Goal: Task Accomplishment & Management: Use online tool/utility

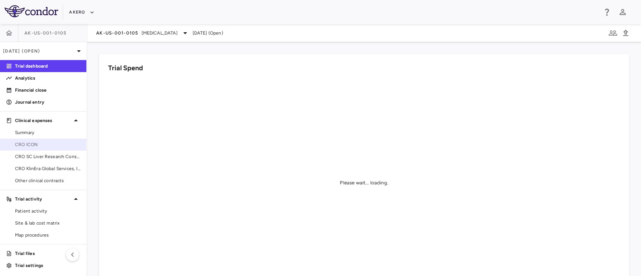
click at [42, 146] on span "CRO ICON" at bounding box center [47, 144] width 65 height 7
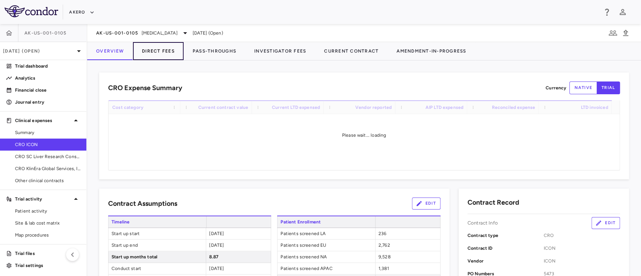
click at [153, 51] on button "Direct Fees" at bounding box center [158, 51] width 51 height 18
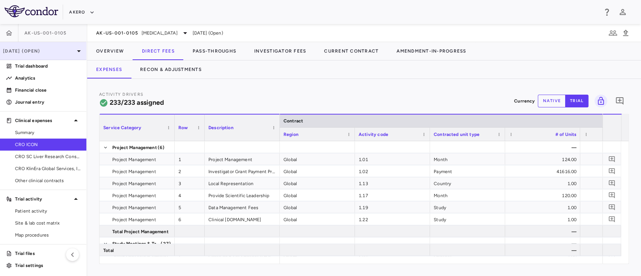
click at [54, 53] on p "[DATE] (Open)" at bounding box center [38, 51] width 71 height 7
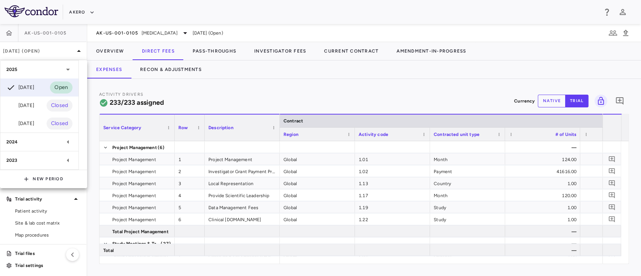
click at [241, 82] on div at bounding box center [320, 138] width 641 height 276
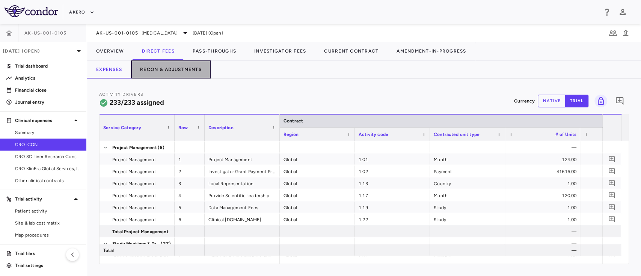
click at [177, 67] on button "Recon & Adjustments" at bounding box center [171, 70] width 80 height 18
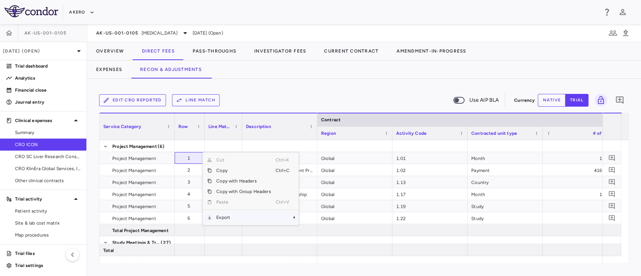
click at [235, 216] on span "Export" at bounding box center [244, 217] width 64 height 11
click at [319, 231] on span "Excel Export" at bounding box center [323, 230] width 35 height 11
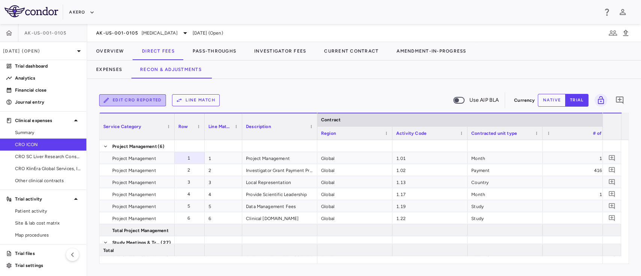
click at [137, 99] on button "Edit CRO reported" at bounding box center [132, 100] width 67 height 12
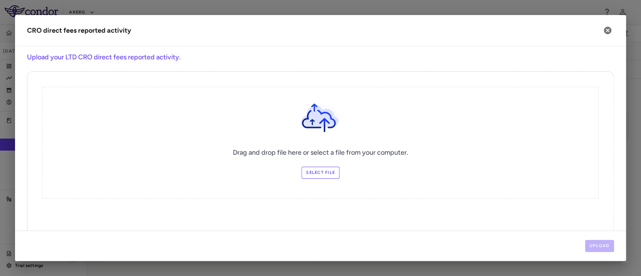
click at [317, 177] on label "Select file" at bounding box center [321, 173] width 38 height 12
click at [0, 0] on input "Select file" at bounding box center [0, 0] width 0 height 0
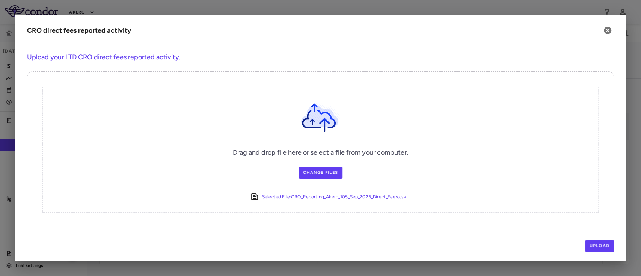
scroll to position [19, 0]
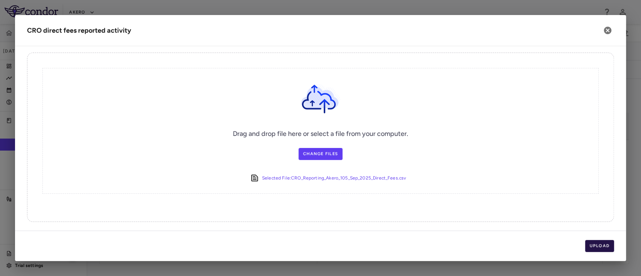
click at [595, 244] on button "Upload" at bounding box center [600, 246] width 29 height 12
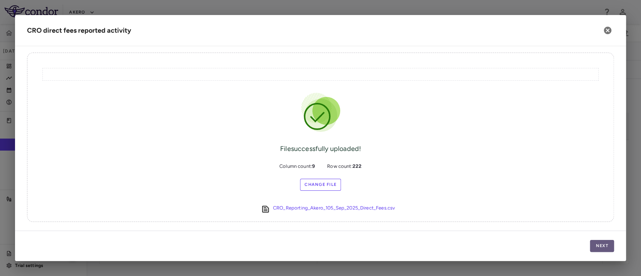
click at [598, 245] on button "Next" at bounding box center [602, 246] width 24 height 12
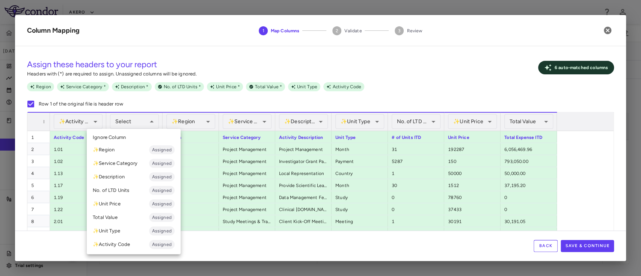
click at [138, 119] on div at bounding box center [320, 138] width 641 height 276
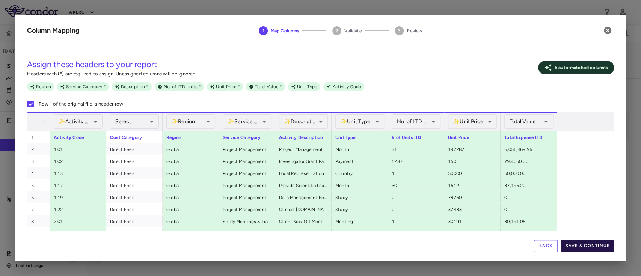
click at [588, 244] on button "Save & Continue" at bounding box center [587, 246] width 53 height 12
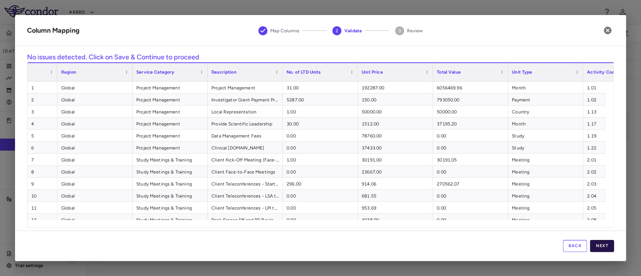
click at [600, 243] on button "Next" at bounding box center [602, 246] width 24 height 12
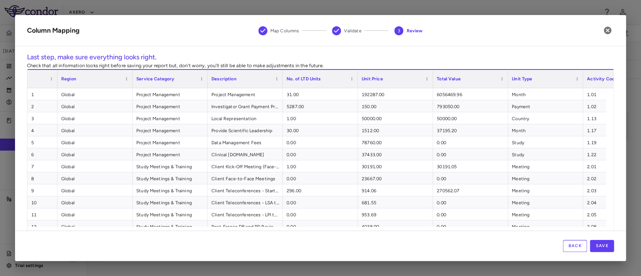
scroll to position [13, 0]
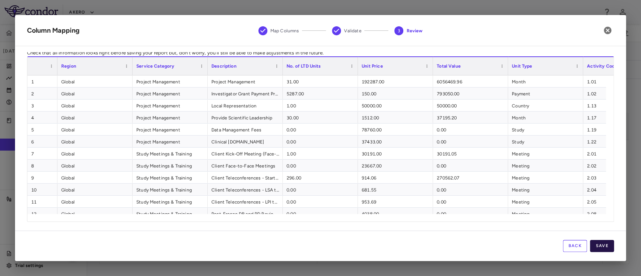
click at [598, 245] on button "Save" at bounding box center [602, 246] width 24 height 12
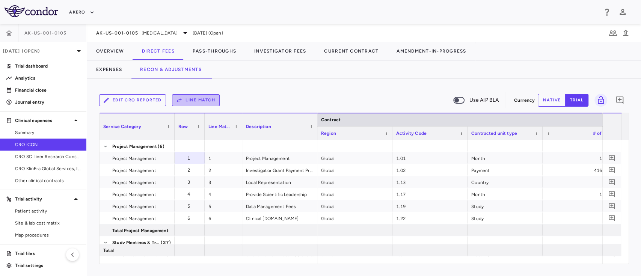
click at [196, 106] on button "Line Match" at bounding box center [196, 100] width 48 height 12
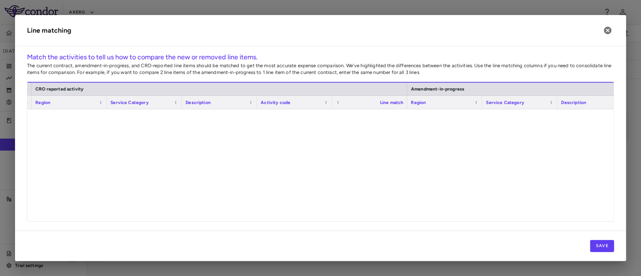
scroll to position [0, 0]
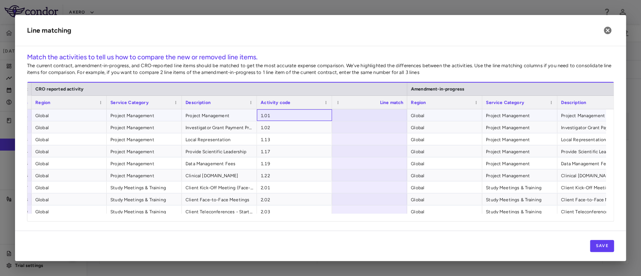
click at [281, 110] on span "1.01" at bounding box center [295, 116] width 68 height 12
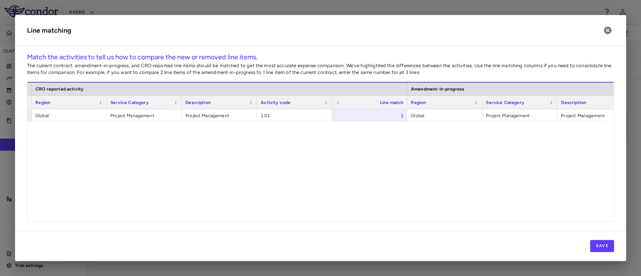
scroll to position [2697, 0]
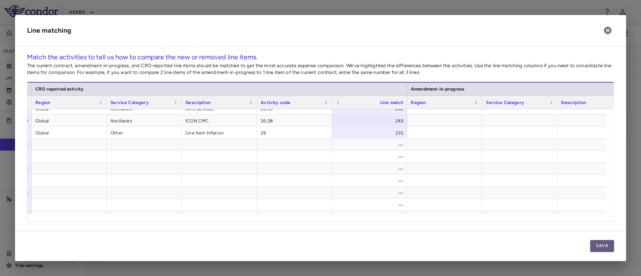
click at [600, 245] on button "Save" at bounding box center [602, 246] width 24 height 12
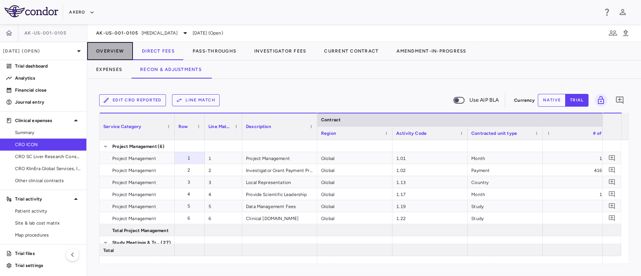
click at [110, 49] on button "Overview" at bounding box center [110, 51] width 46 height 18
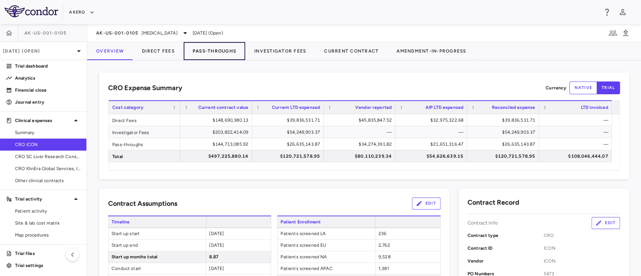
click at [203, 54] on button "Pass-Throughs" at bounding box center [215, 51] width 62 height 18
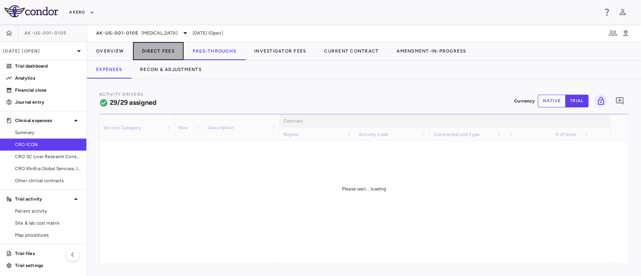
click at [146, 49] on button "Direct Fees" at bounding box center [158, 51] width 51 height 18
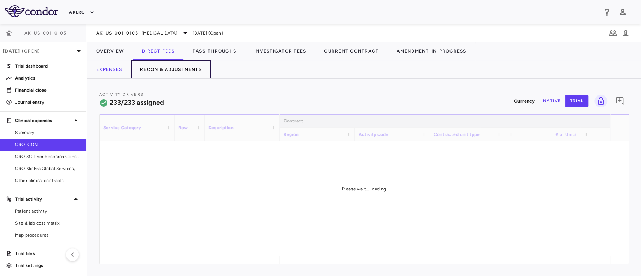
click at [175, 64] on button "Recon & Adjustments" at bounding box center [171, 70] width 80 height 18
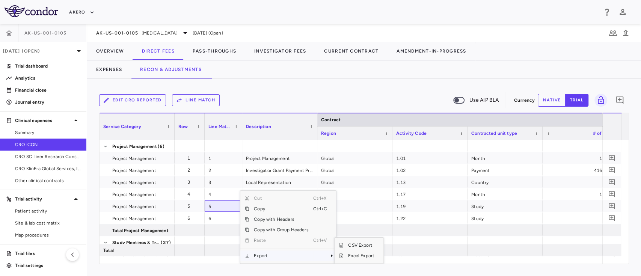
click at [273, 257] on span "Export" at bounding box center [282, 256] width 64 height 11
click at [364, 258] on span "Excel Export" at bounding box center [361, 256] width 35 height 11
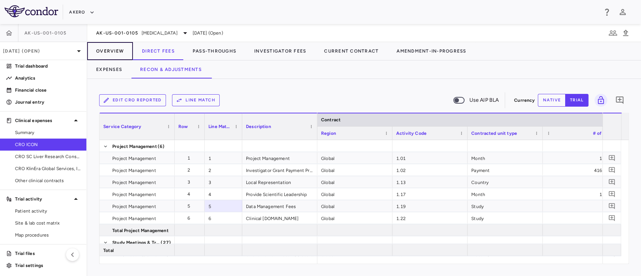
click at [110, 54] on button "Overview" at bounding box center [110, 51] width 46 height 18
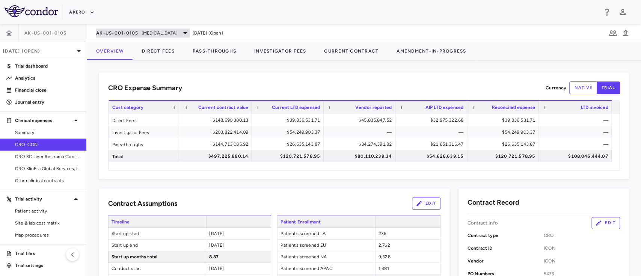
click at [136, 33] on span "AK-US-001-0105" at bounding box center [117, 33] width 42 height 6
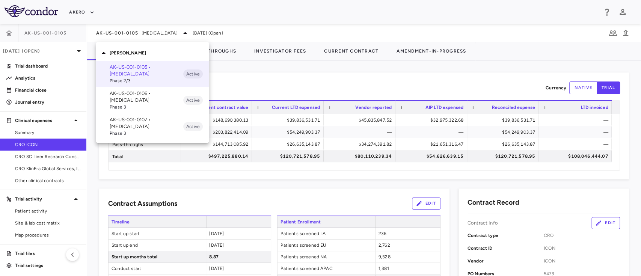
click at [276, 75] on div at bounding box center [320, 138] width 641 height 276
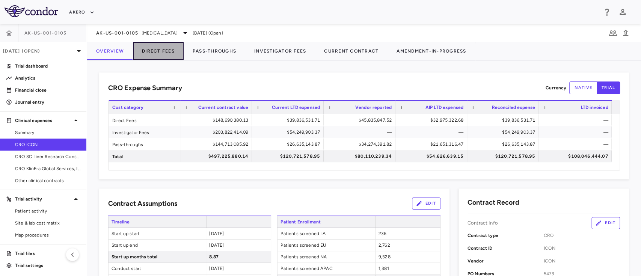
click at [149, 47] on button "Direct Fees" at bounding box center [158, 51] width 51 height 18
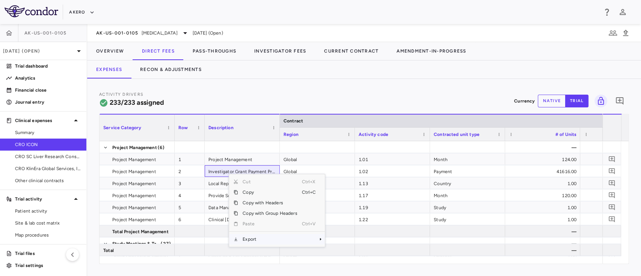
click at [268, 241] on span "Export" at bounding box center [270, 239] width 64 height 11
click at [350, 251] on span "Excel Export" at bounding box center [350, 252] width 35 height 11
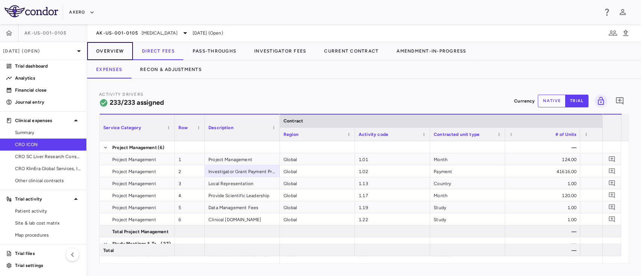
click at [108, 50] on button "Overview" at bounding box center [110, 51] width 46 height 18
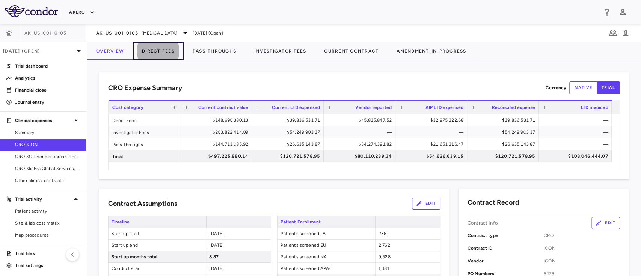
click at [162, 53] on button "Direct Fees" at bounding box center [158, 51] width 51 height 18
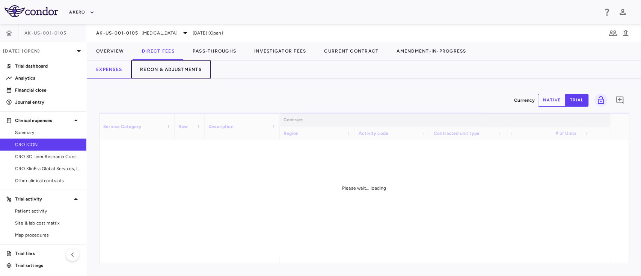
click at [165, 71] on button "Recon & Adjustments" at bounding box center [171, 70] width 80 height 18
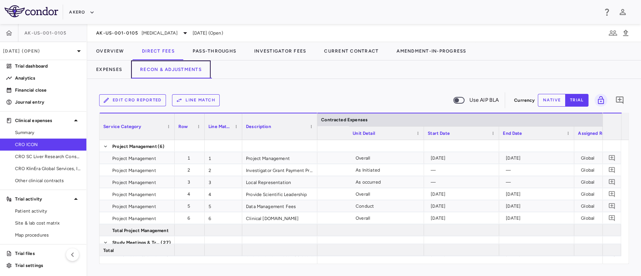
scroll to position [0, 607]
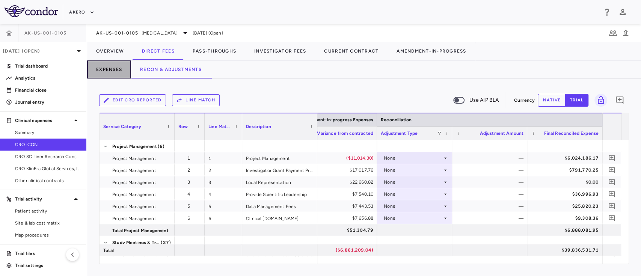
click at [114, 69] on button "Expenses" at bounding box center [109, 70] width 44 height 18
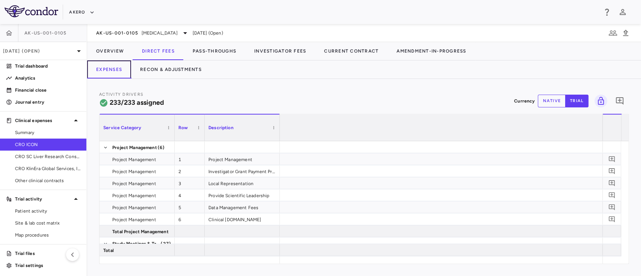
scroll to position [0, 1499]
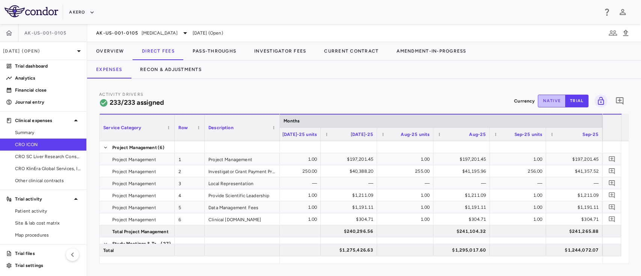
click at [555, 103] on button "native" at bounding box center [552, 101] width 28 height 13
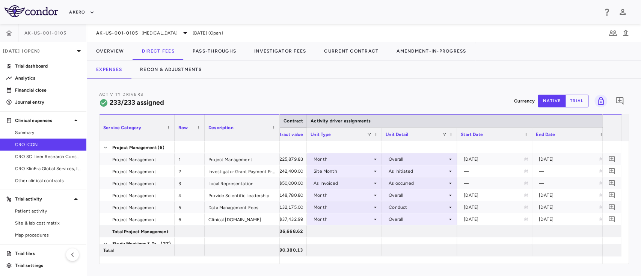
click at [440, 130] on div "Unit Detail" at bounding box center [414, 134] width 56 height 9
click at [411, 132] on span at bounding box center [413, 134] width 5 height 5
click at [416, 136] on div "Unit Detail 1" at bounding box center [414, 134] width 56 height 9
click at [444, 133] on span at bounding box center [444, 134] width 5 height 5
click at [454, 162] on div "(Select All)" at bounding box center [483, 161] width 62 height 5
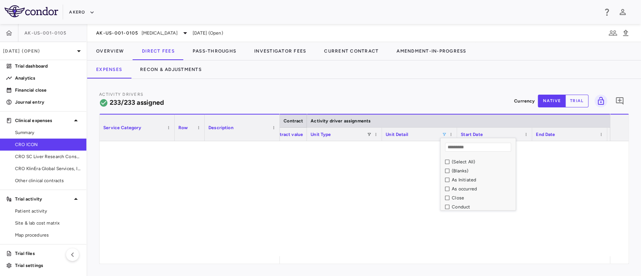
click at [452, 188] on div "As occurred" at bounding box center [483, 188] width 62 height 5
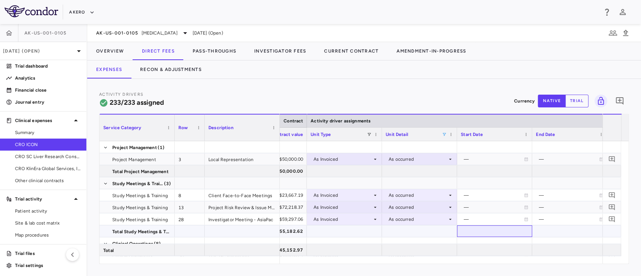
click at [469, 231] on div at bounding box center [495, 231] width 68 height 11
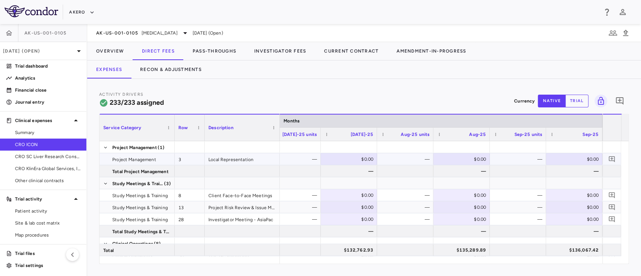
click at [577, 157] on div "$0.00" at bounding box center [576, 159] width 46 height 12
paste input "*****"
type input "*****"
click at [543, 185] on div at bounding box center [518, 183] width 56 height 12
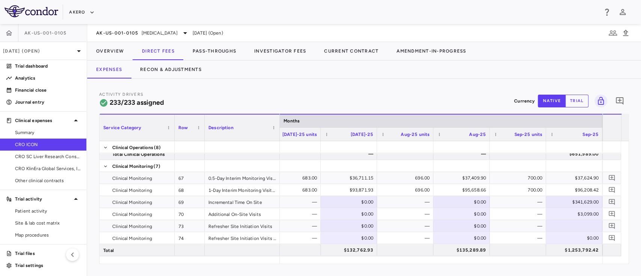
scroll to position [210, 0]
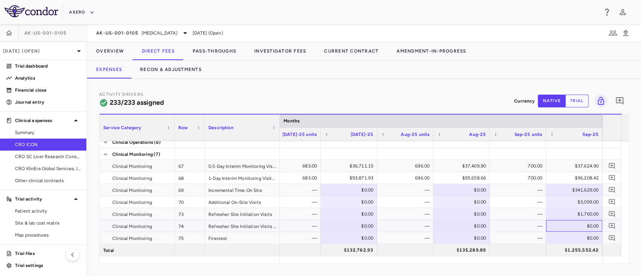
click at [548, 224] on div "$0.00" at bounding box center [574, 226] width 56 height 12
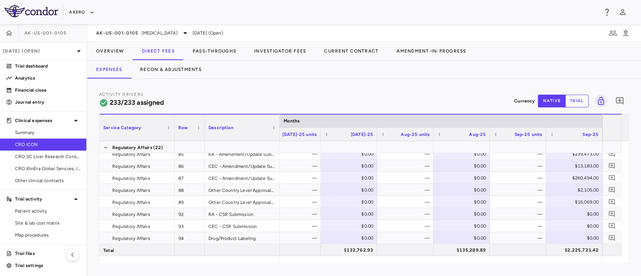
scroll to position [390, 0]
click at [587, 215] on div "$304.00" at bounding box center [576, 214] width 46 height 12
click at [587, 215] on input "***" at bounding box center [580, 215] width 44 height 12
type input "*"
click at [539, 230] on div "—" at bounding box center [520, 226] width 46 height 12
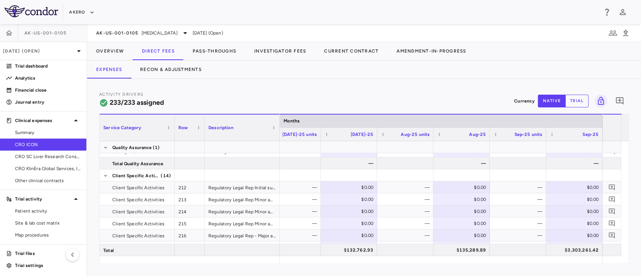
scroll to position [1050, 0]
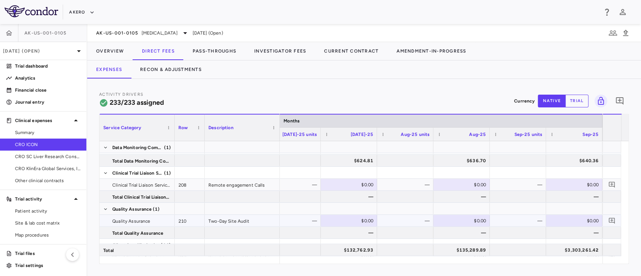
click at [586, 220] on div "$0.00" at bounding box center [576, 221] width 46 height 12
click at [586, 220] on input "number" at bounding box center [580, 221] width 44 height 12
type input "*****"
click at [502, 199] on div at bounding box center [518, 196] width 49 height 11
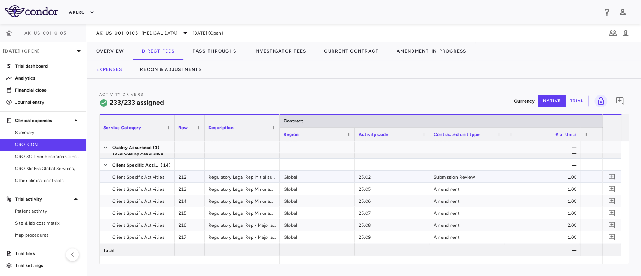
click at [521, 177] on div "1.00" at bounding box center [542, 177] width 75 height 12
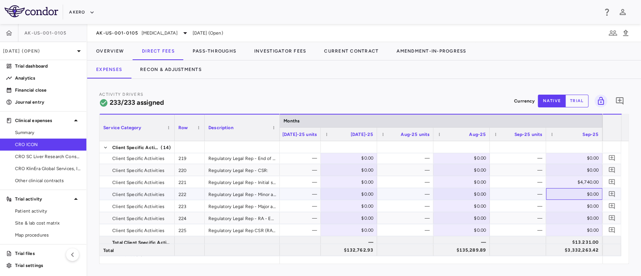
click at [569, 193] on div "$0.00" at bounding box center [576, 194] width 46 height 12
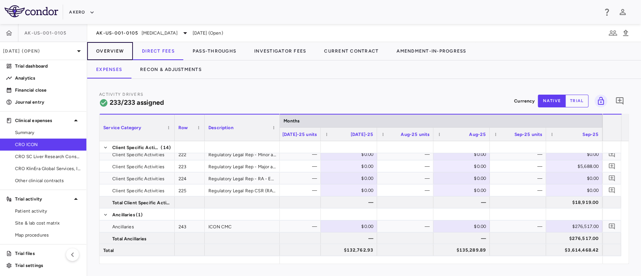
click at [109, 53] on button "Overview" at bounding box center [110, 51] width 46 height 18
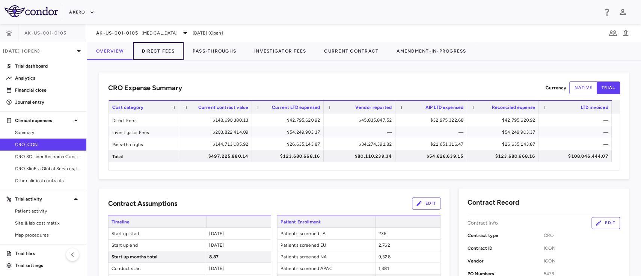
click at [160, 50] on button "Direct Fees" at bounding box center [158, 51] width 51 height 18
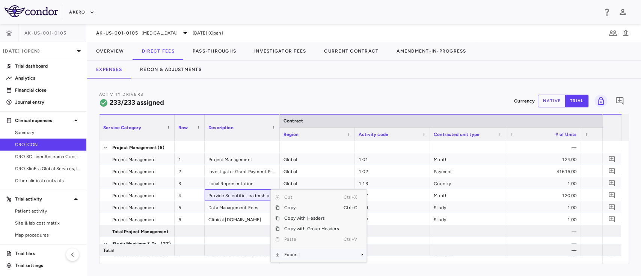
click at [295, 256] on span "Export" at bounding box center [312, 255] width 64 height 11
click at [393, 258] on span "Excel Export" at bounding box center [391, 256] width 35 height 11
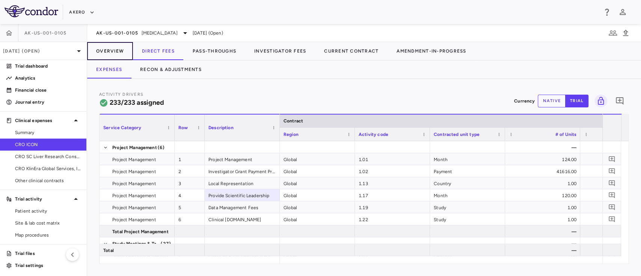
click at [112, 45] on button "Overview" at bounding box center [110, 51] width 46 height 18
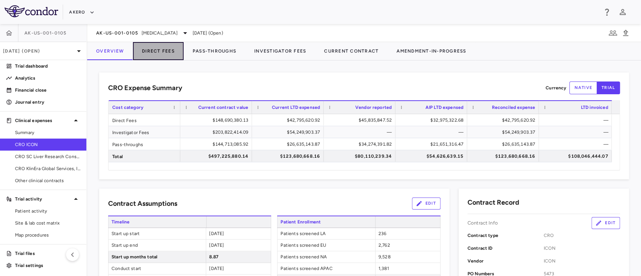
click at [160, 50] on button "Direct Fees" at bounding box center [158, 51] width 51 height 18
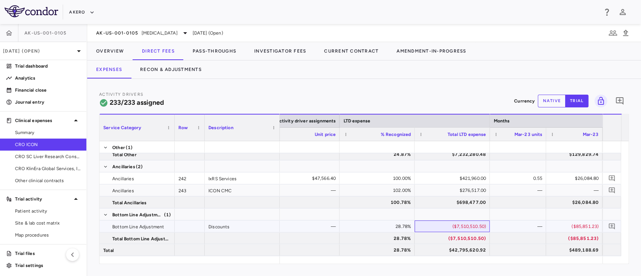
click at [460, 228] on div "($7,510,510.50)" at bounding box center [454, 227] width 65 height 12
click at [104, 52] on button "Overview" at bounding box center [110, 51] width 46 height 18
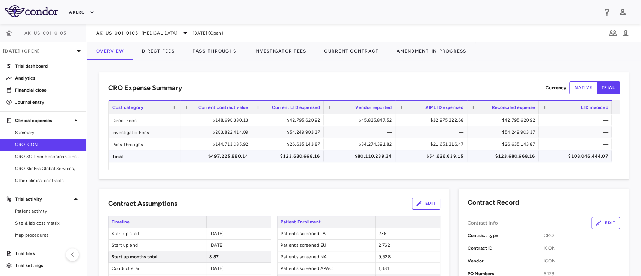
click at [295, 155] on div "$123,680,668.16" at bounding box center [289, 156] width 61 height 12
click at [294, 123] on div "$42,795,620.92" at bounding box center [289, 120] width 61 height 12
click at [228, 120] on div "$148,690,380.13" at bounding box center [217, 120] width 61 height 12
click at [156, 52] on button "Direct Fees" at bounding box center [158, 51] width 51 height 18
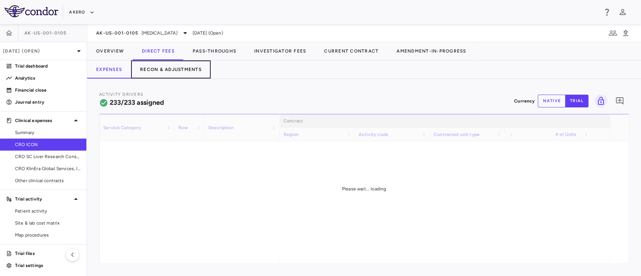
click at [183, 71] on button "Recon & Adjustments" at bounding box center [171, 70] width 80 height 18
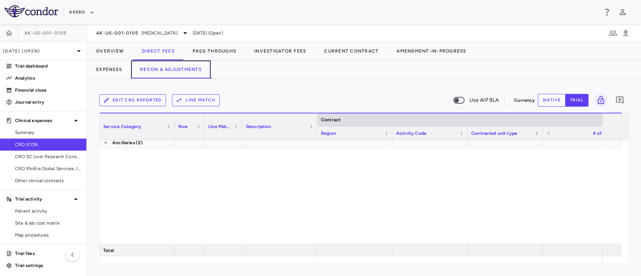
scroll to position [3226, 0]
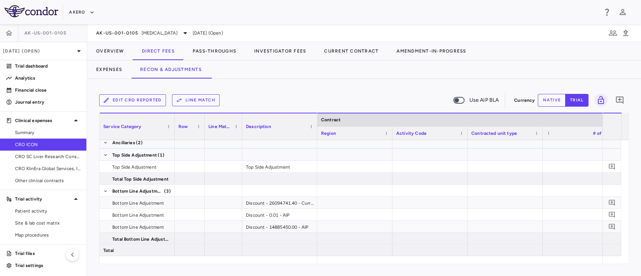
drag, startPoint x: 344, startPoint y: 265, endPoint x: 368, endPoint y: 267, distance: 24.2
click at [368, 267] on div "Edit CRO reported Line Match Use AIP BLA Currency native trial 0 Service Catego…" at bounding box center [364, 177] width 554 height 197
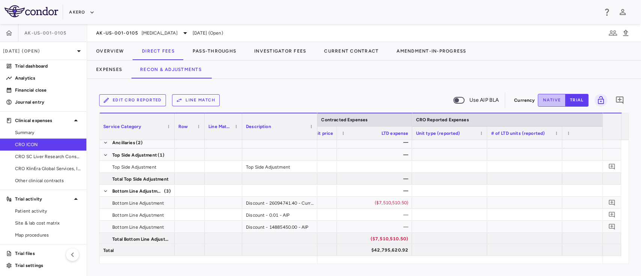
click at [552, 100] on button "native" at bounding box center [552, 100] width 28 height 13
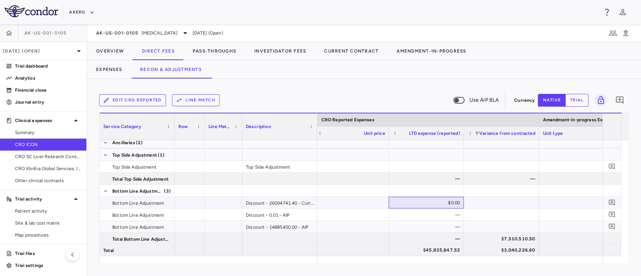
click at [433, 203] on div "$0.00" at bounding box center [428, 203] width 65 height 12
click at [422, 206] on input "**********" at bounding box center [432, 203] width 63 height 12
type input "**********"
click at [512, 191] on div at bounding box center [502, 190] width 68 height 11
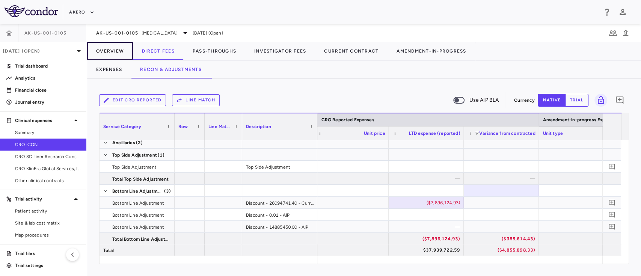
click at [109, 47] on button "Overview" at bounding box center [110, 51] width 46 height 18
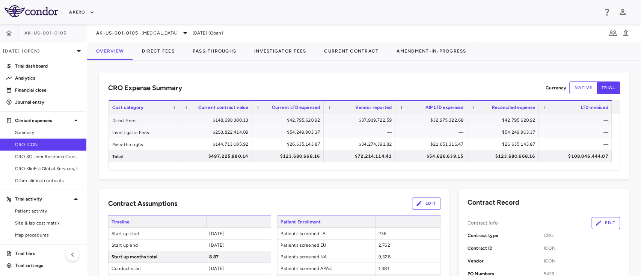
click at [356, 120] on div "$37,939,722.59" at bounding box center [361, 120] width 61 height 12
click at [166, 48] on button "Direct Fees" at bounding box center [158, 51] width 51 height 18
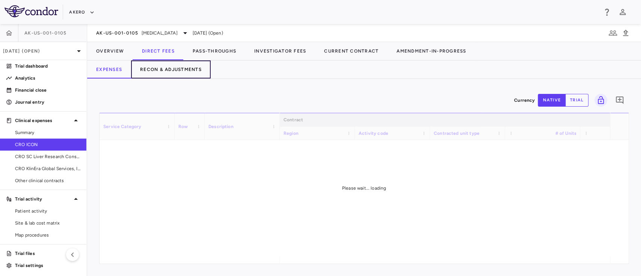
click at [176, 69] on button "Recon & Adjustments" at bounding box center [171, 70] width 80 height 18
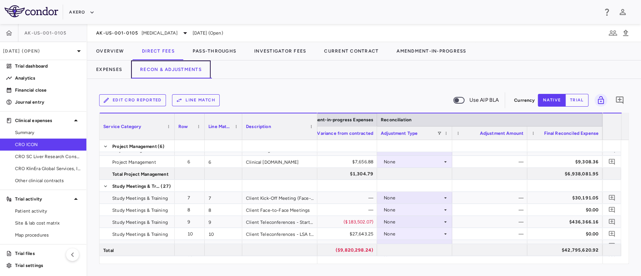
scroll to position [60, 0]
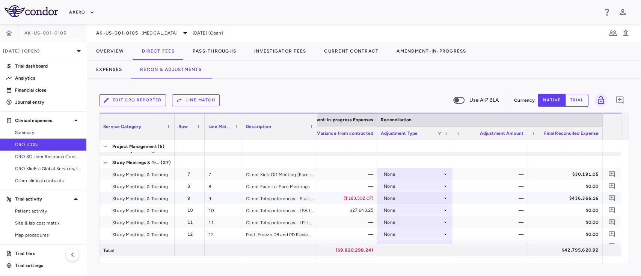
click at [475, 195] on div "—" at bounding box center [491, 198] width 65 height 12
click at [427, 200] on div "None" at bounding box center [413, 198] width 59 height 12
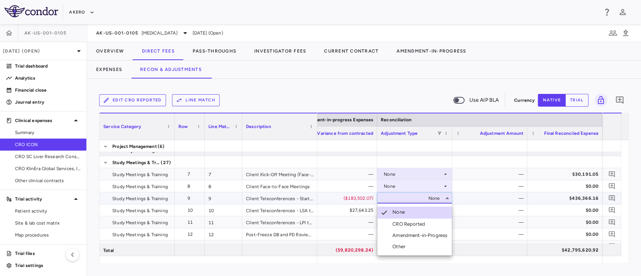
click at [416, 225] on div "CRO Reported" at bounding box center [411, 224] width 36 height 7
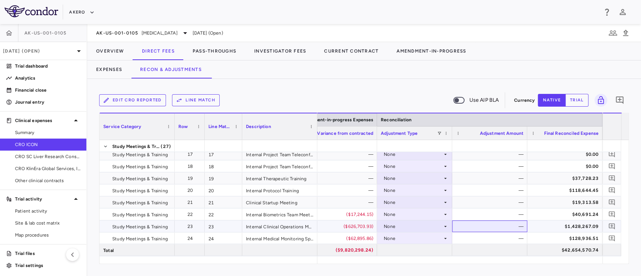
click at [494, 228] on div "—" at bounding box center [491, 227] width 65 height 12
click at [425, 227] on div "None" at bounding box center [413, 227] width 59 height 12
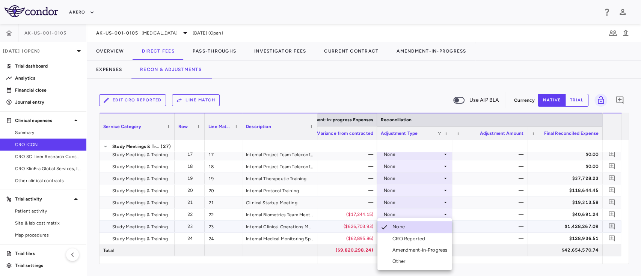
click at [416, 239] on div "CRO Reported" at bounding box center [411, 239] width 36 height 7
click at [403, 239] on div "None" at bounding box center [413, 239] width 59 height 12
click at [402, 238] on div "None" at bounding box center [413, 239] width 59 height 12
click at [414, 237] on div "CRO Reported" at bounding box center [411, 239] width 36 height 7
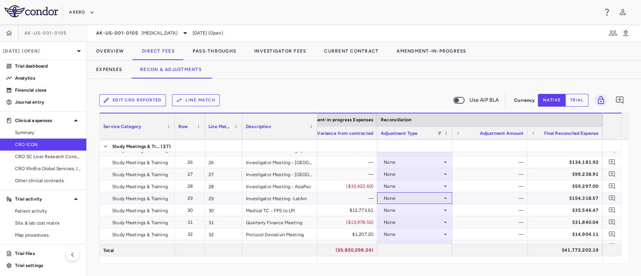
click at [418, 200] on div "None" at bounding box center [413, 198] width 59 height 12
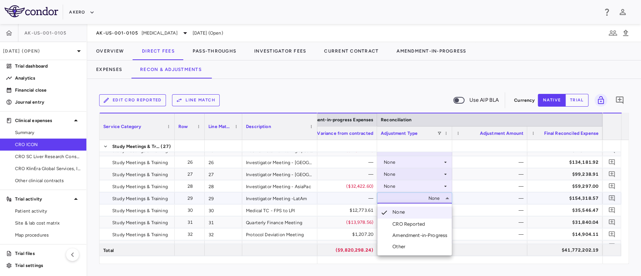
click at [414, 223] on div "CRO Reported" at bounding box center [411, 224] width 36 height 7
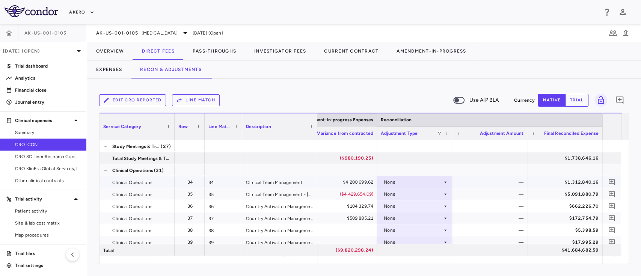
click at [400, 180] on div "None" at bounding box center [413, 182] width 59 height 12
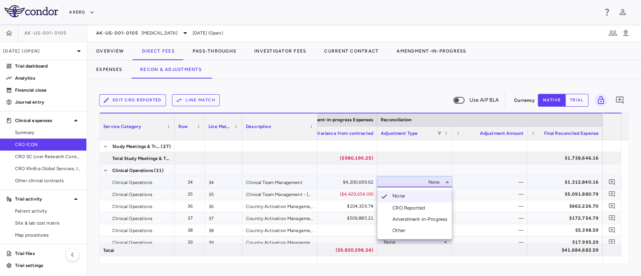
click at [398, 207] on div "CRO Reported" at bounding box center [411, 208] width 36 height 7
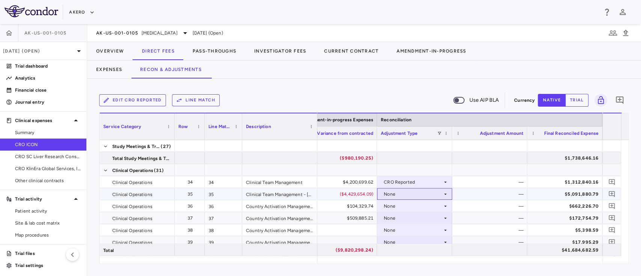
click at [405, 196] on div "None" at bounding box center [413, 194] width 59 height 12
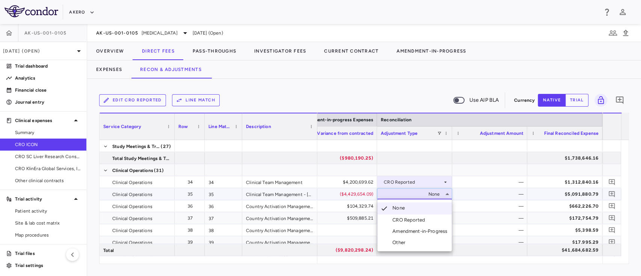
click at [402, 220] on div "CRO Reported" at bounding box center [411, 220] width 36 height 7
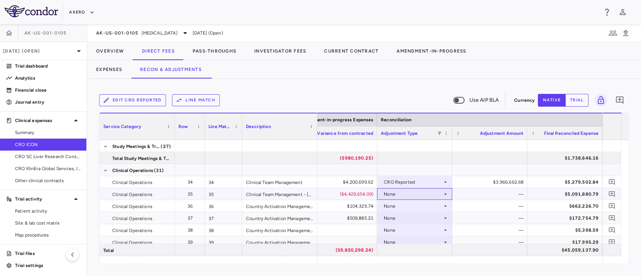
click at [400, 188] on div "None" at bounding box center [414, 194] width 75 height 12
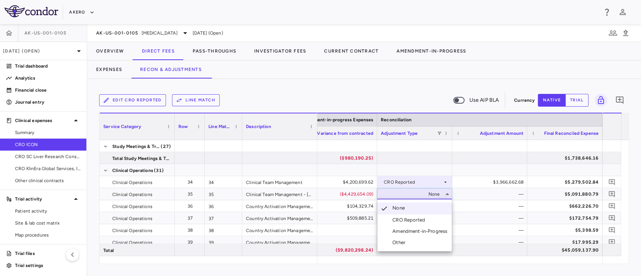
click at [401, 217] on div "CRO Reported" at bounding box center [411, 220] width 36 height 7
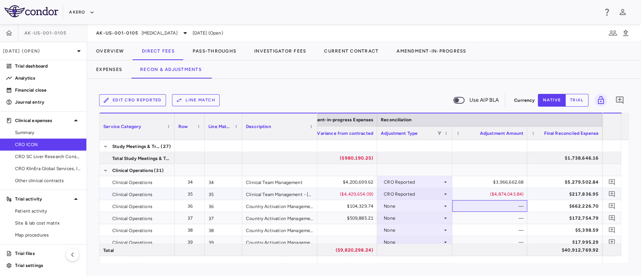
drag, startPoint x: 485, startPoint y: 206, endPoint x: 451, endPoint y: 189, distance: 38.8
click at [457, 191] on div "($4,874,043.84)" at bounding box center [490, 194] width 68 height 11
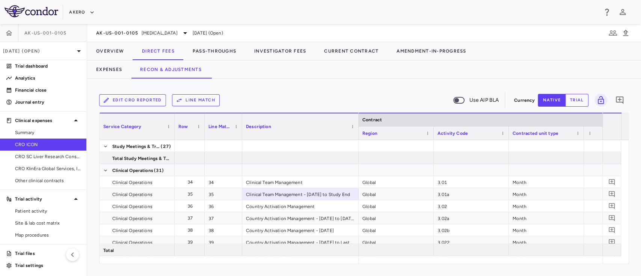
drag, startPoint x: 316, startPoint y: 116, endPoint x: 358, endPoint y: 121, distance: 41.5
click at [358, 121] on div at bounding box center [358, 126] width 3 height 26
click at [409, 190] on div "Global" at bounding box center [396, 194] width 75 height 12
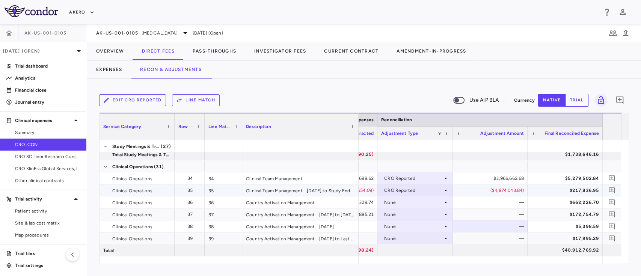
scroll to position [425, 0]
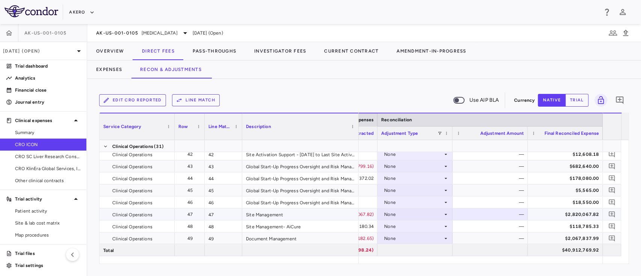
click at [415, 213] on div "None" at bounding box center [413, 215] width 59 height 12
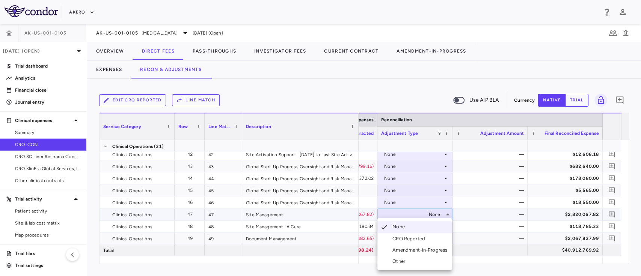
click at [405, 241] on div "CRO Reported" at bounding box center [411, 239] width 36 height 7
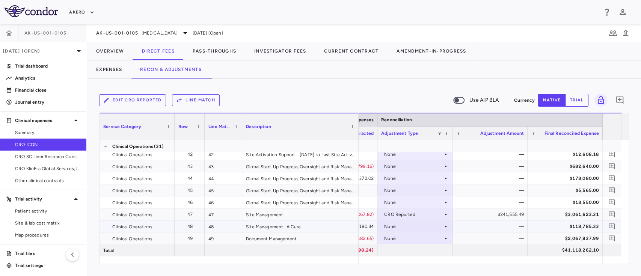
click at [412, 228] on div "None" at bounding box center [413, 227] width 59 height 12
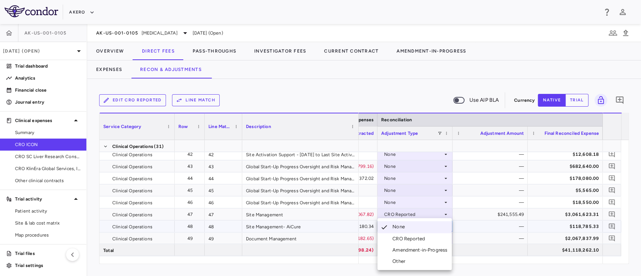
click at [408, 238] on div "CRO Reported" at bounding box center [411, 239] width 36 height 7
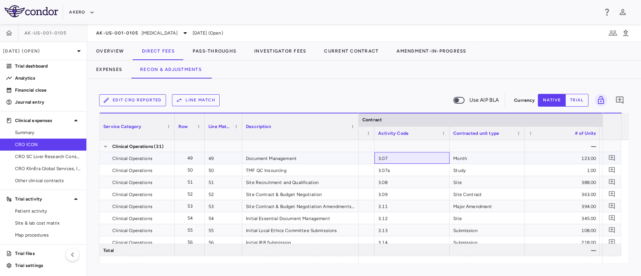
click at [424, 159] on div "3.07" at bounding box center [412, 158] width 75 height 12
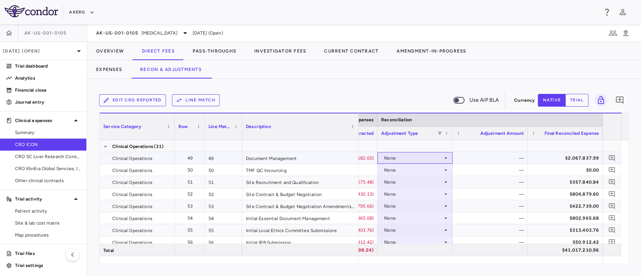
click at [424, 159] on div "None" at bounding box center [413, 158] width 59 height 12
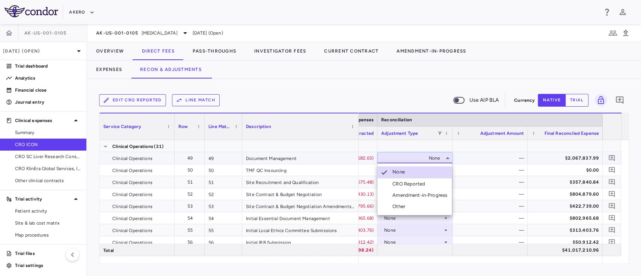
click at [409, 186] on div "CRO Reported" at bounding box center [411, 184] width 36 height 7
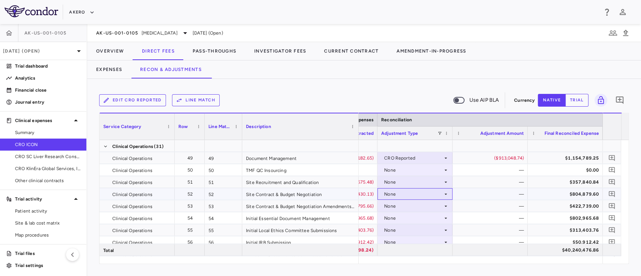
click at [401, 194] on div "None" at bounding box center [413, 194] width 59 height 12
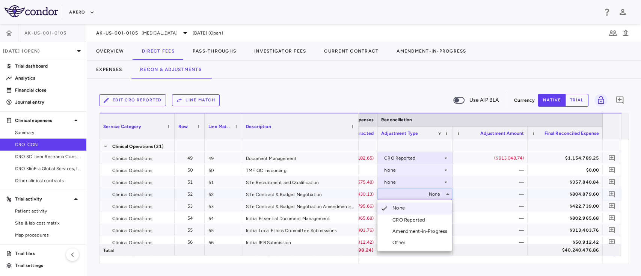
click at [402, 219] on div "CRO Reported" at bounding box center [411, 220] width 36 height 7
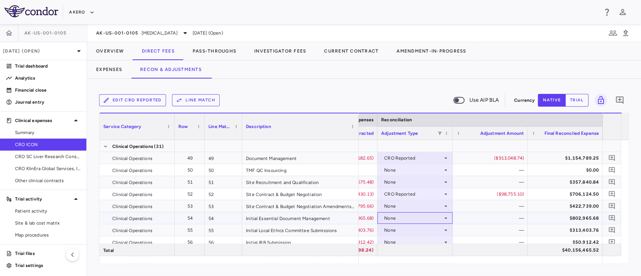
click at [412, 218] on div "None" at bounding box center [413, 218] width 59 height 12
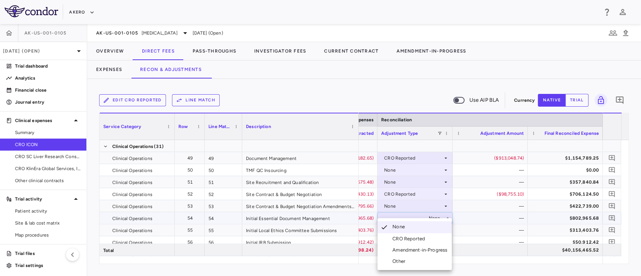
click at [404, 238] on div "CRO Reported" at bounding box center [411, 239] width 36 height 7
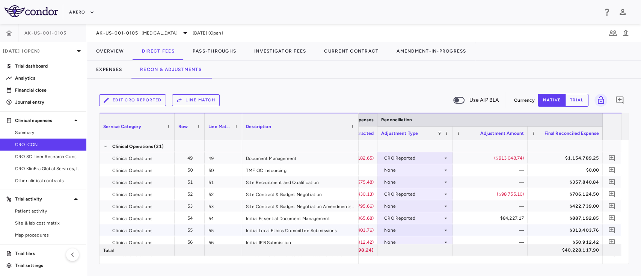
click at [398, 231] on div "None" at bounding box center [413, 230] width 59 height 12
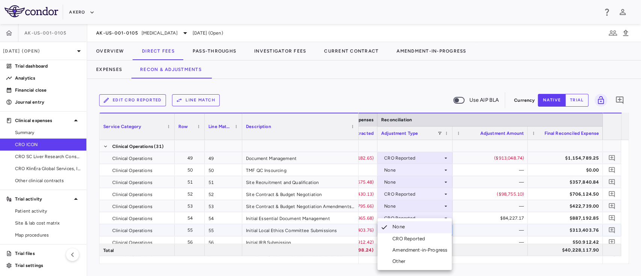
click at [401, 238] on div "CRO Reported" at bounding box center [411, 239] width 36 height 7
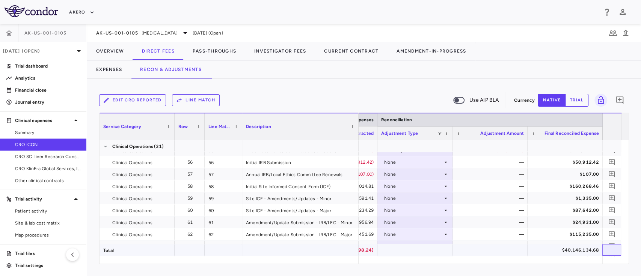
click at [616, 250] on div at bounding box center [612, 250] width 19 height 12
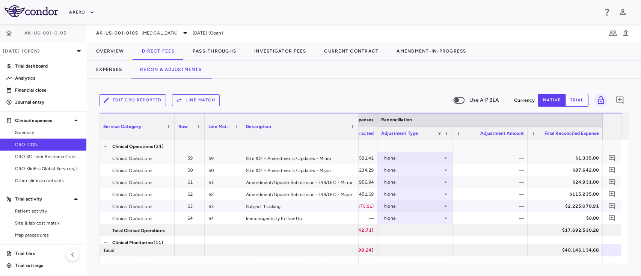
click at [427, 204] on div "None" at bounding box center [413, 206] width 59 height 12
click at [412, 231] on div "CRO Reported" at bounding box center [411, 232] width 36 height 7
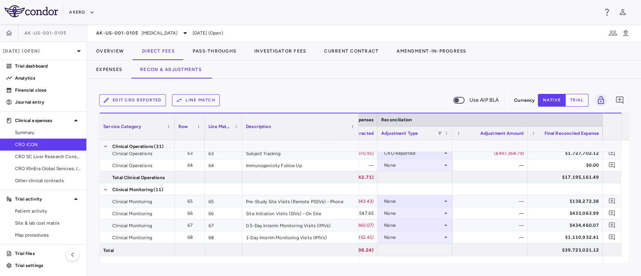
scroll to position [826, 0]
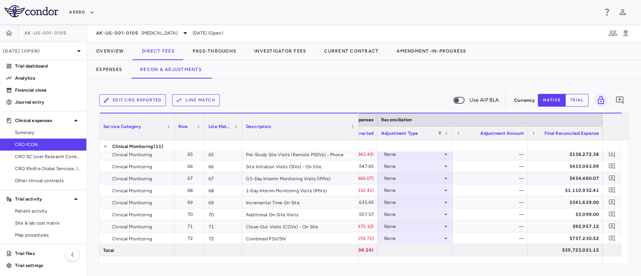
click at [392, 179] on div "None" at bounding box center [413, 178] width 59 height 12
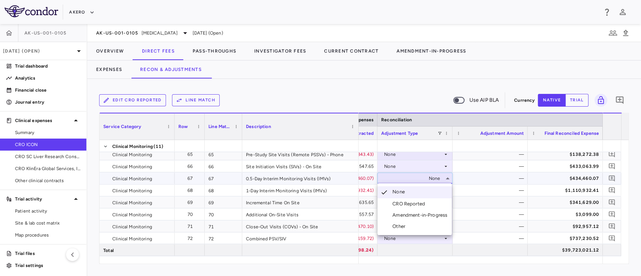
click at [401, 205] on div "CRO Reported" at bounding box center [411, 204] width 36 height 7
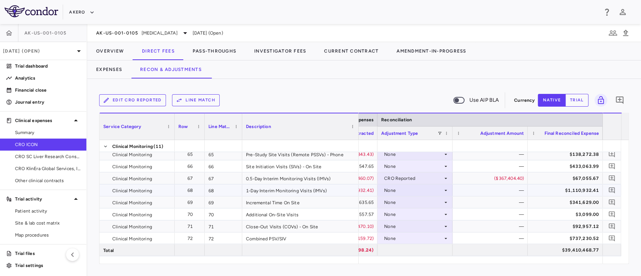
click at [398, 190] on div "None" at bounding box center [413, 191] width 59 height 12
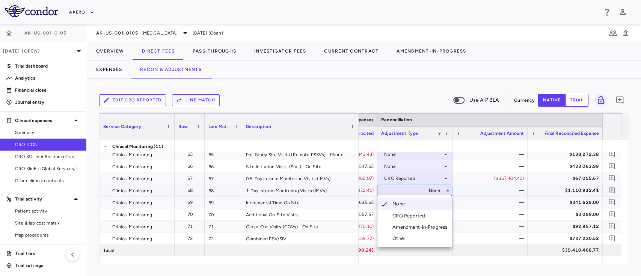
click at [402, 217] on div "CRO Reported" at bounding box center [411, 216] width 36 height 7
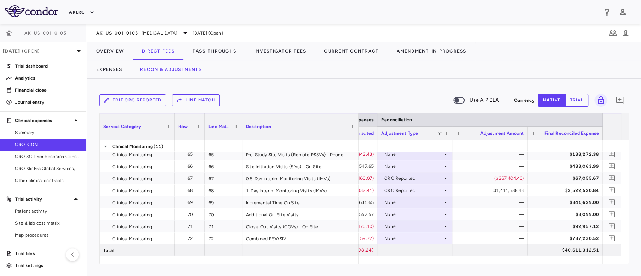
scroll to position [866, 0]
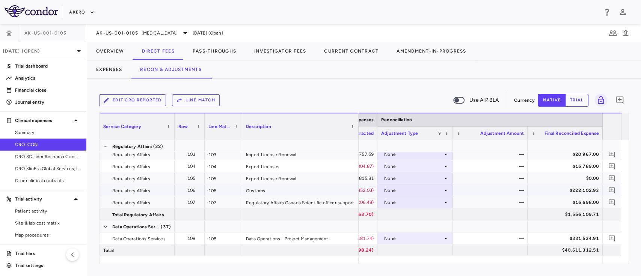
click at [410, 189] on div "None" at bounding box center [413, 191] width 59 height 12
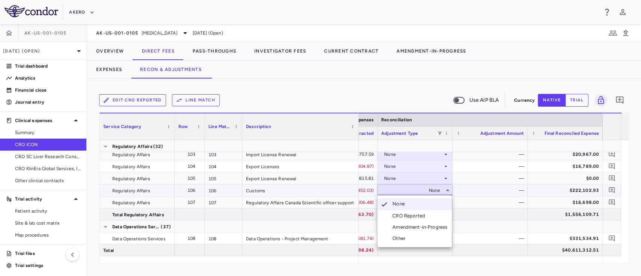
click at [409, 215] on div "CRO Reported" at bounding box center [411, 216] width 36 height 7
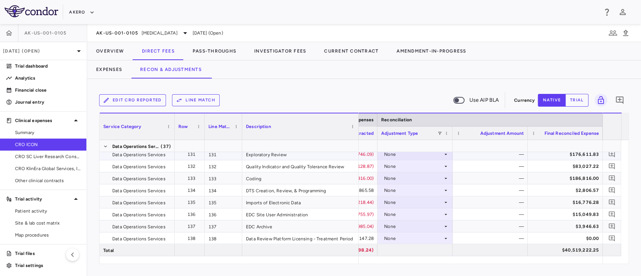
click at [419, 154] on div "None" at bounding box center [413, 154] width 59 height 12
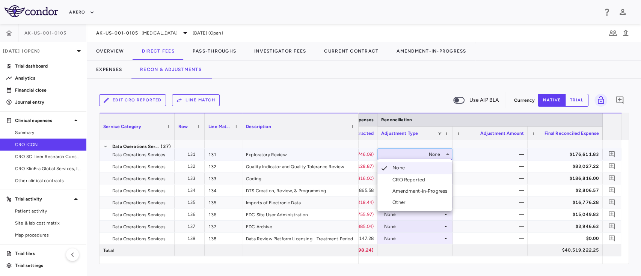
click at [407, 179] on div "CRO Reported" at bounding box center [411, 180] width 36 height 7
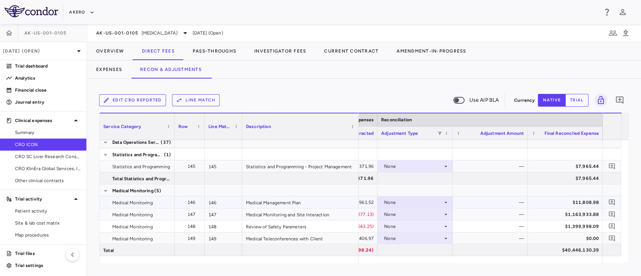
click at [417, 204] on div "None" at bounding box center [413, 203] width 59 height 12
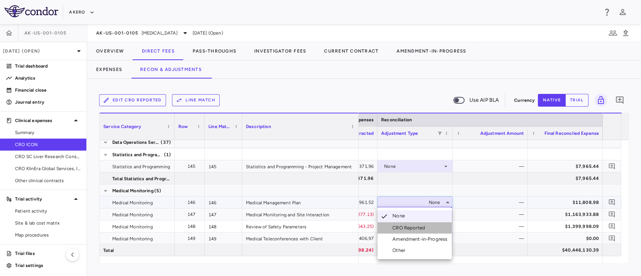
click at [408, 225] on div "CRO Reported" at bounding box center [411, 228] width 36 height 7
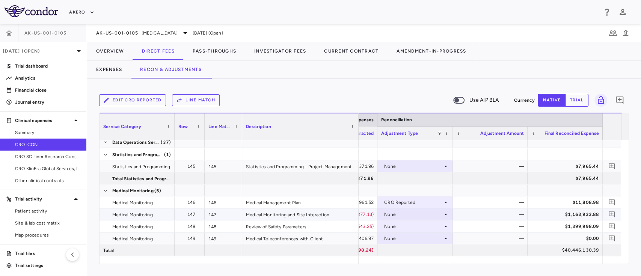
click at [416, 216] on div "None" at bounding box center [413, 215] width 59 height 12
click at [409, 238] on div "CRO Reported" at bounding box center [411, 239] width 36 height 7
click at [403, 198] on div "CRO Reported" at bounding box center [413, 203] width 59 height 12
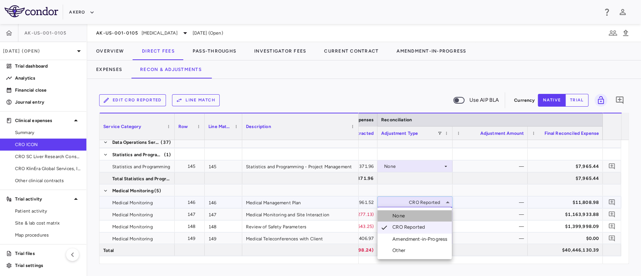
click at [406, 215] on div "None" at bounding box center [400, 216] width 15 height 7
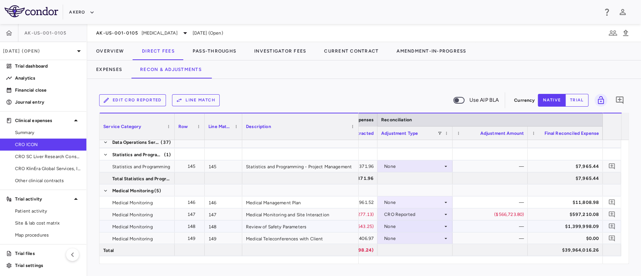
click at [405, 227] on div "None" at bounding box center [413, 227] width 59 height 12
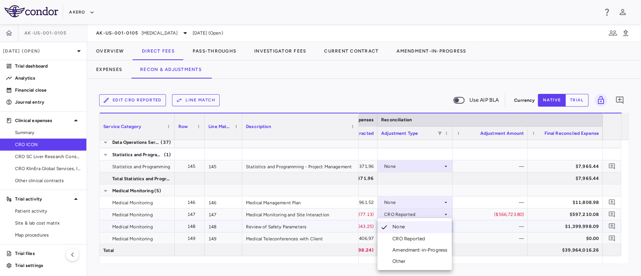
click at [408, 238] on div "CRO Reported" at bounding box center [411, 239] width 36 height 7
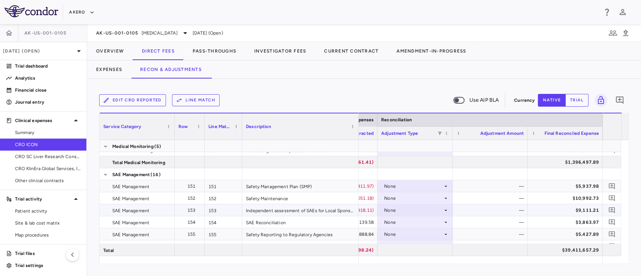
click at [425, 212] on div "None" at bounding box center [413, 210] width 59 height 12
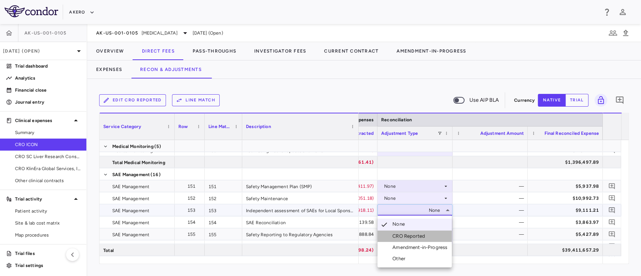
click at [410, 234] on div "CRO Reported" at bounding box center [411, 236] width 36 height 7
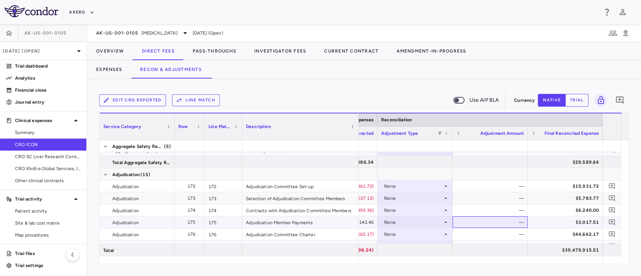
click at [490, 221] on div "—" at bounding box center [492, 222] width 65 height 12
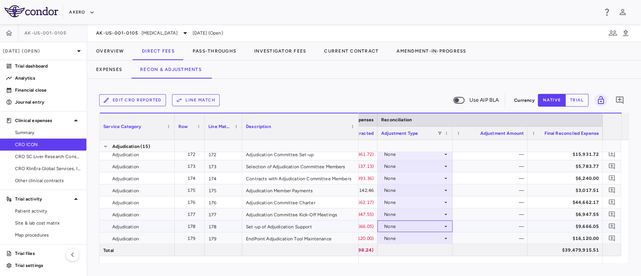
click at [415, 223] on div "None" at bounding box center [413, 227] width 59 height 12
click at [409, 239] on div "CRO Reported" at bounding box center [411, 239] width 36 height 7
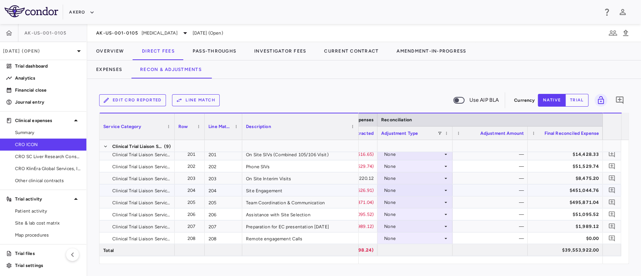
click at [427, 192] on div "None" at bounding box center [413, 191] width 59 height 12
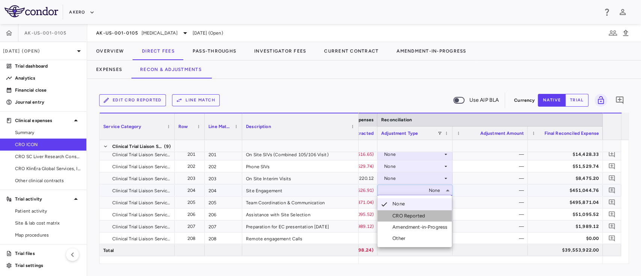
click at [415, 214] on div "CRO Reported" at bounding box center [411, 216] width 36 height 7
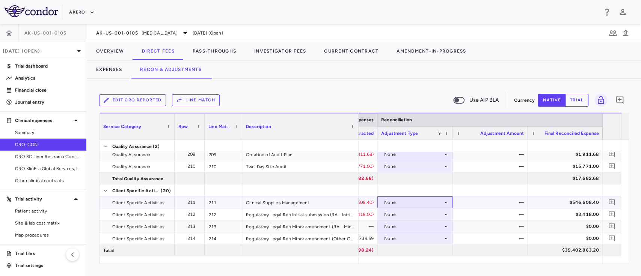
click at [407, 203] on div "None" at bounding box center [413, 203] width 59 height 12
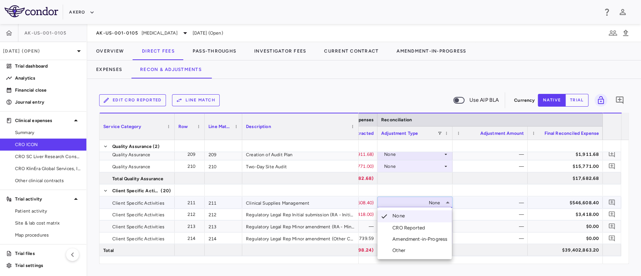
click at [405, 225] on div "CRO Reported" at bounding box center [411, 228] width 36 height 7
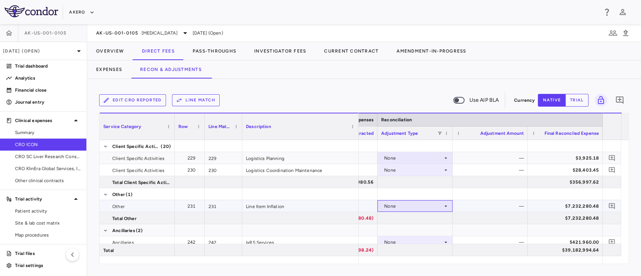
click at [419, 204] on div "None" at bounding box center [413, 206] width 59 height 12
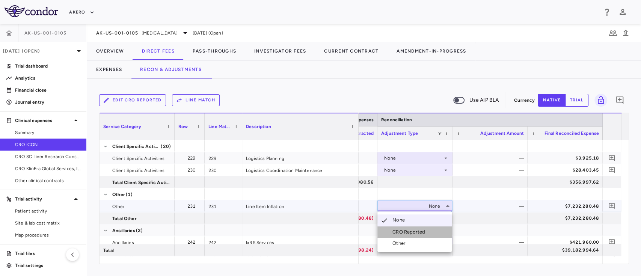
click at [408, 233] on div "CRO Reported" at bounding box center [411, 232] width 36 height 7
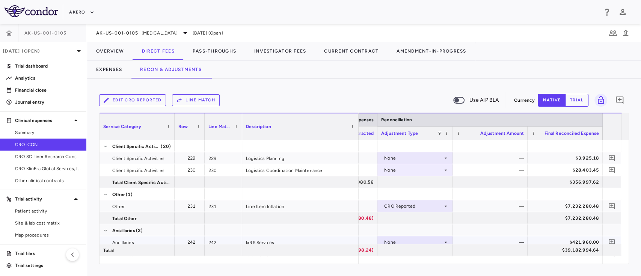
click at [404, 240] on div "None" at bounding box center [413, 242] width 59 height 12
click at [412, 252] on div "CRO Reported" at bounding box center [411, 250] width 36 height 7
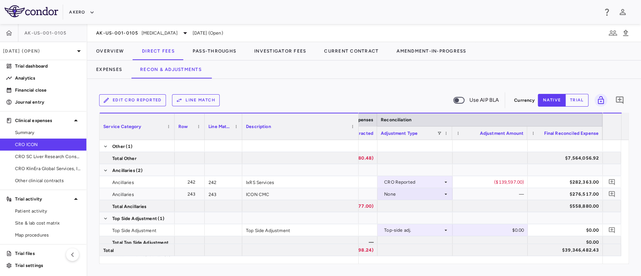
scroll to position [0, 2124]
click at [111, 50] on button "Overview" at bounding box center [110, 51] width 46 height 18
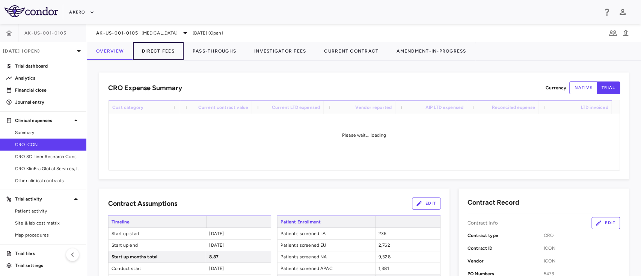
click at [158, 52] on button "Direct Fees" at bounding box center [158, 51] width 51 height 18
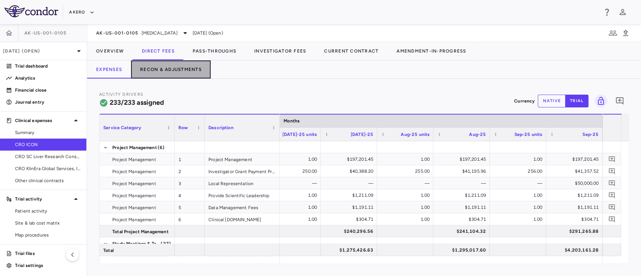
click at [186, 71] on button "Recon & Adjustments" at bounding box center [171, 70] width 80 height 18
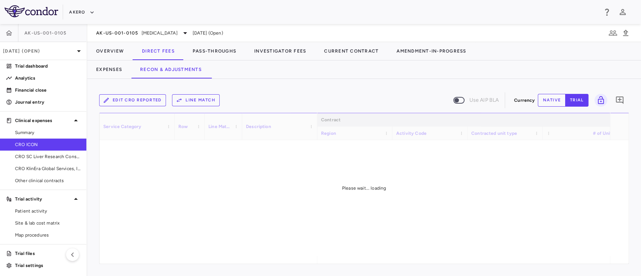
drag, startPoint x: 357, startPoint y: 262, endPoint x: 488, endPoint y: 257, distance: 130.8
click at [488, 257] on div "Service Category Row Line Match" at bounding box center [365, 188] width 530 height 151
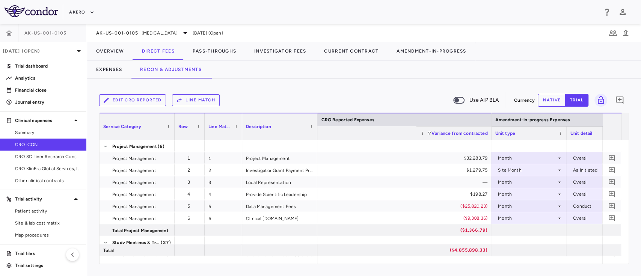
scroll to position [0, 1890]
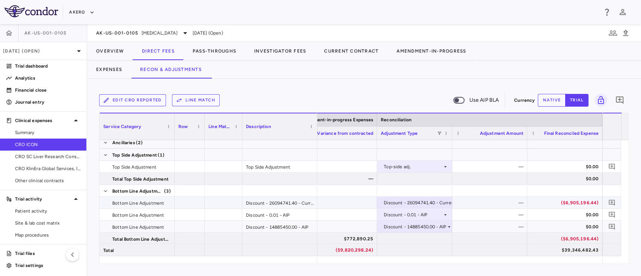
click at [580, 201] on div "($6,905,196.44)" at bounding box center [566, 203] width 65 height 12
click at [112, 47] on button "Overview" at bounding box center [110, 51] width 46 height 18
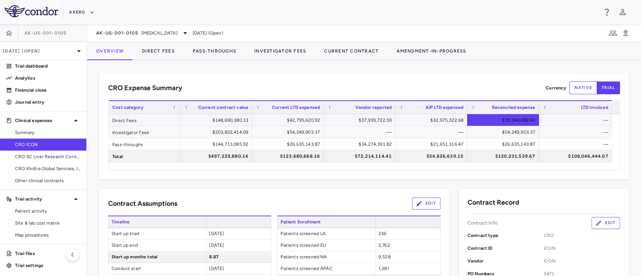
click at [510, 119] on div "$39,346,482.43" at bounding box center [504, 120] width 61 height 12
click at [155, 51] on button "Direct Fees" at bounding box center [158, 51] width 51 height 18
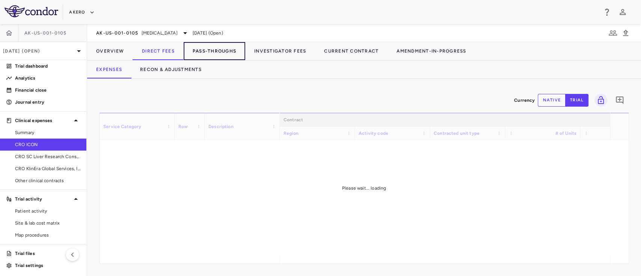
click at [201, 52] on button "Pass-Throughs" at bounding box center [215, 51] width 62 height 18
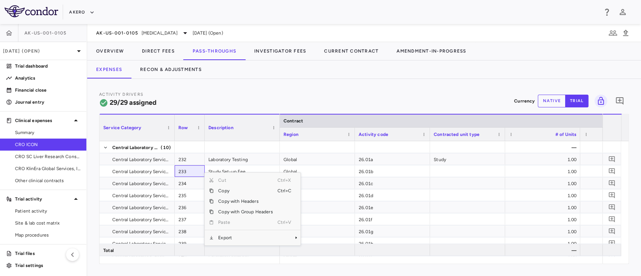
click at [256, 233] on span "Export" at bounding box center [246, 238] width 64 height 11
click at [326, 246] on span "Excel Export" at bounding box center [325, 251] width 35 height 11
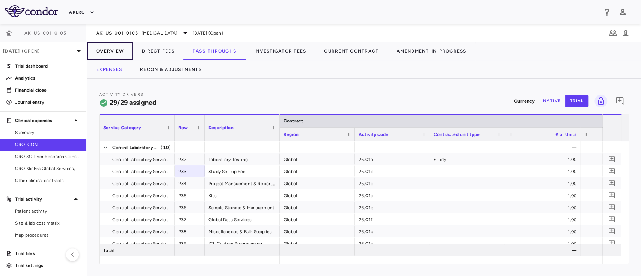
click at [113, 52] on button "Overview" at bounding box center [110, 51] width 46 height 18
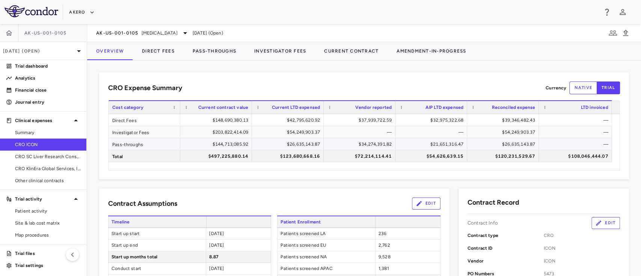
click at [231, 145] on div "$144,713,085.92" at bounding box center [217, 144] width 61 height 12
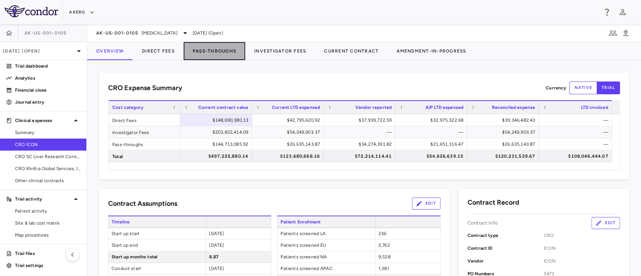
click at [224, 48] on button "Pass-Throughs" at bounding box center [215, 51] width 62 height 18
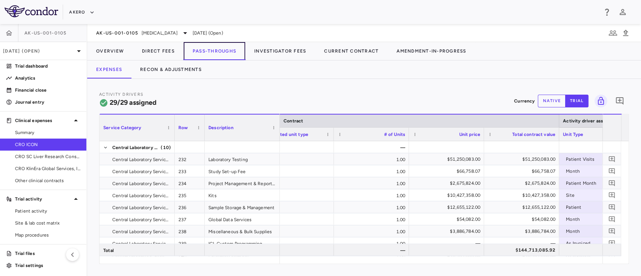
scroll to position [0, 232]
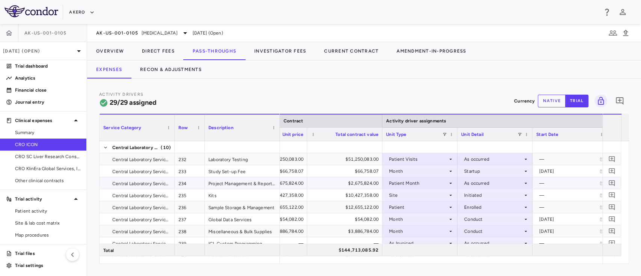
click at [413, 182] on div "Patient Month" at bounding box center [418, 183] width 59 height 12
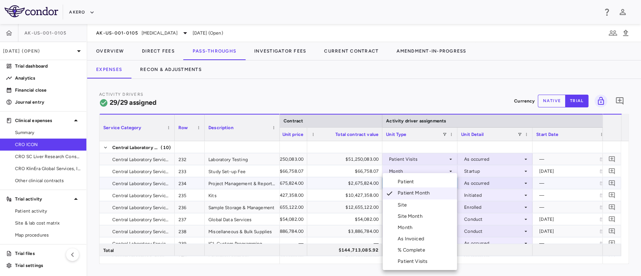
click at [416, 226] on li "Month" at bounding box center [420, 227] width 74 height 11
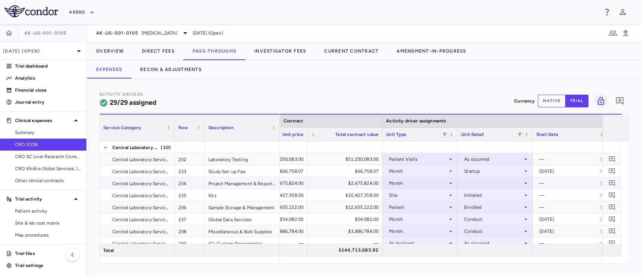
click at [488, 179] on div at bounding box center [495, 183] width 68 height 11
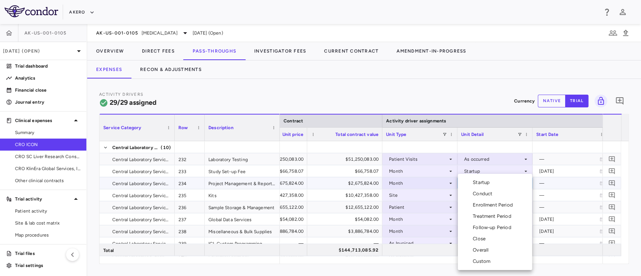
click at [484, 259] on div "Custom" at bounding box center [483, 261] width 21 height 7
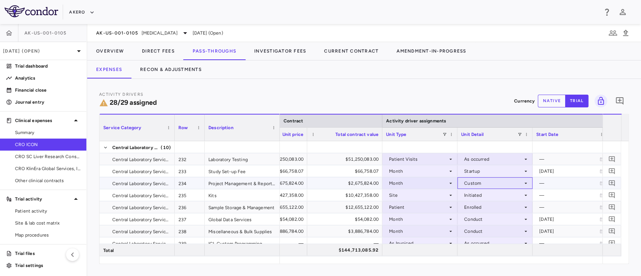
click at [499, 184] on div "Custom" at bounding box center [493, 183] width 59 height 12
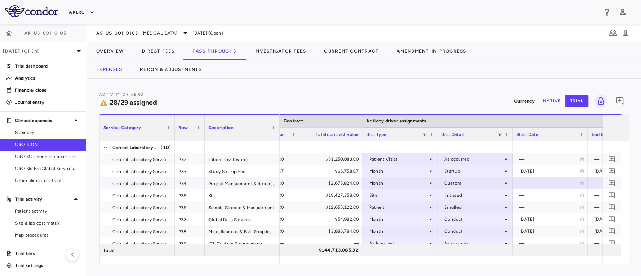
scroll to position [0, 387]
click at [530, 179] on div at bounding box center [551, 183] width 68 height 11
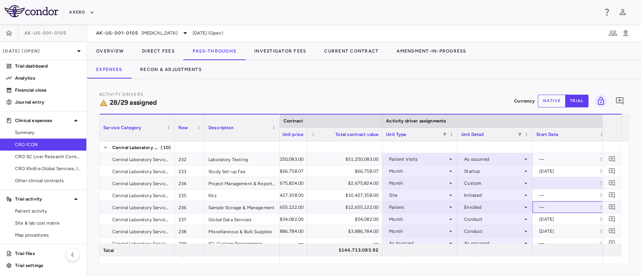
click at [580, 201] on div "—" at bounding box center [570, 207] width 60 height 12
click at [566, 195] on div "—" at bounding box center [570, 195] width 60 height 12
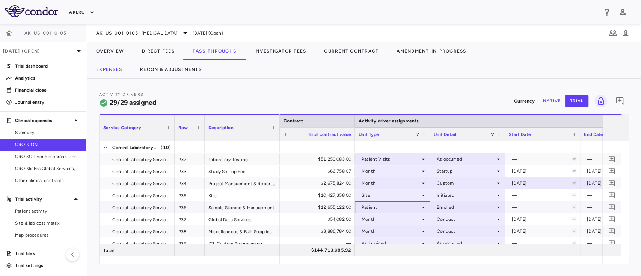
click at [379, 208] on div "Patient" at bounding box center [391, 207] width 59 height 12
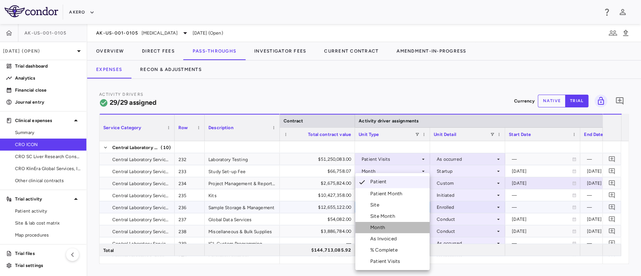
click at [382, 225] on div "Month" at bounding box center [380, 227] width 18 height 7
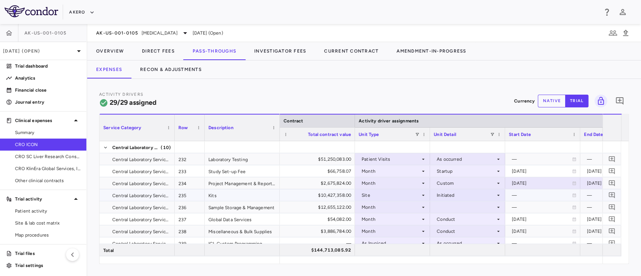
click at [460, 198] on div "Initiated" at bounding box center [466, 195] width 59 height 12
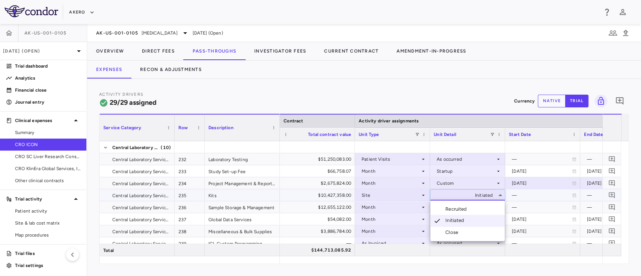
click at [378, 230] on div at bounding box center [320, 138] width 641 height 276
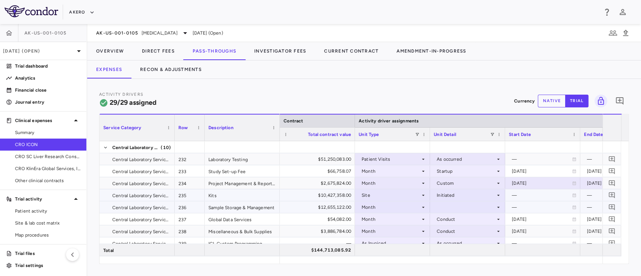
click at [454, 208] on div at bounding box center [468, 207] width 68 height 11
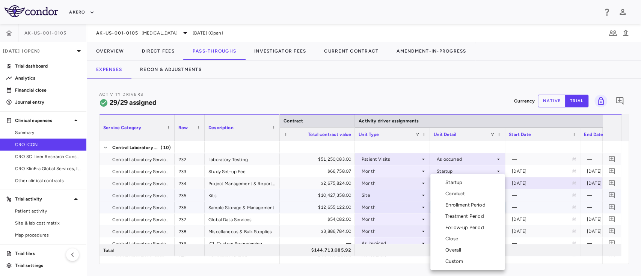
click at [456, 262] on div "Custom" at bounding box center [456, 261] width 21 height 7
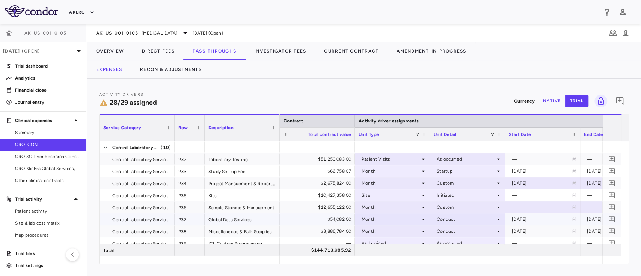
click at [533, 222] on div "2023-12-11" at bounding box center [542, 219] width 60 height 12
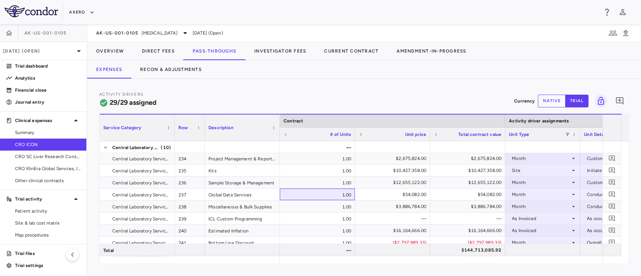
scroll to position [12, 0]
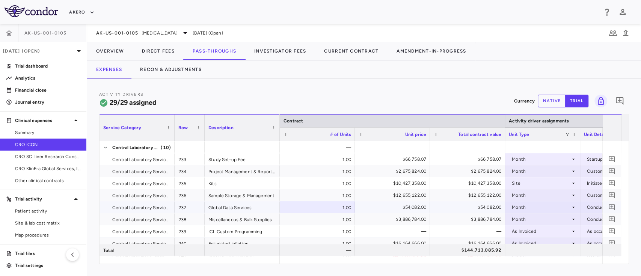
click at [430, 207] on div "$54,082.00" at bounding box center [467, 207] width 75 height 12
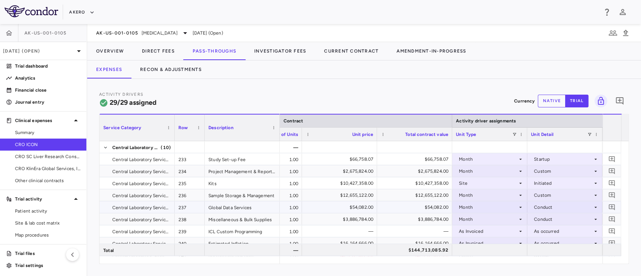
scroll to position [0, 354]
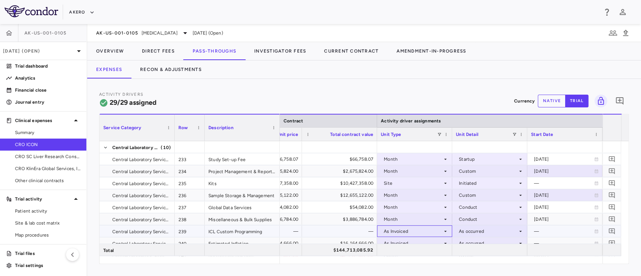
click at [398, 231] on div "As Invoiced" at bounding box center [413, 231] width 59 height 12
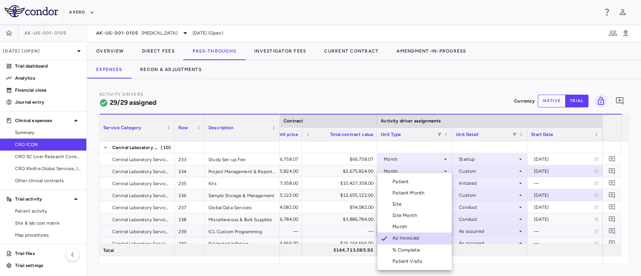
click at [401, 229] on div "Month" at bounding box center [402, 227] width 18 height 7
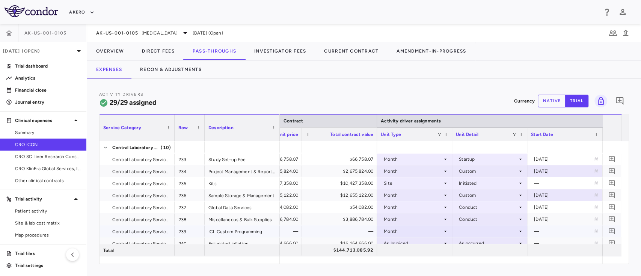
click at [466, 230] on div at bounding box center [490, 231] width 68 height 11
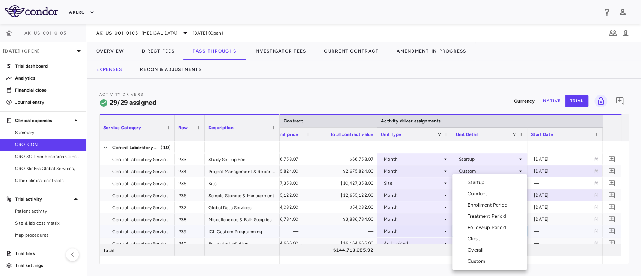
click at [486, 193] on div "Conduct" at bounding box center [479, 194] width 23 height 7
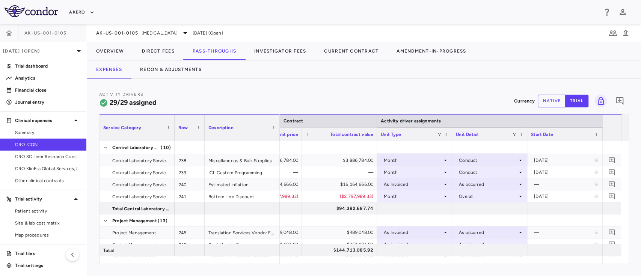
scroll to position [72, 0]
click at [409, 194] on div "Month" at bounding box center [413, 195] width 59 height 12
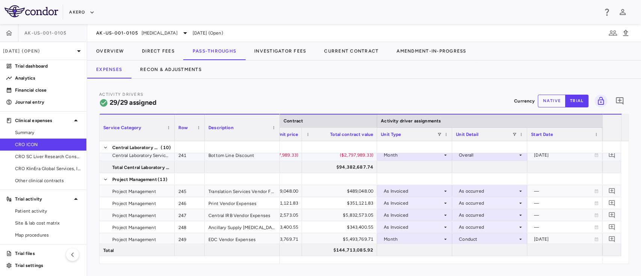
scroll to position [132, 0]
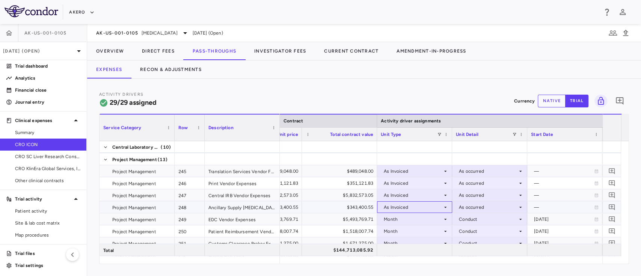
click at [409, 206] on div "As Invoiced" at bounding box center [413, 207] width 59 height 12
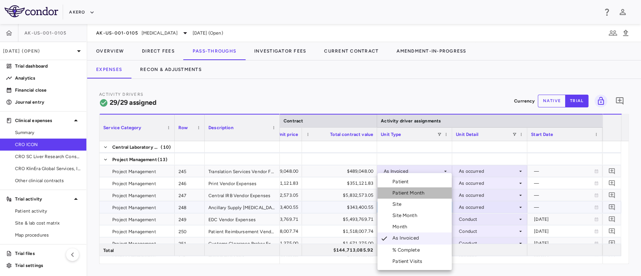
click at [414, 191] on div "Patient Month" at bounding box center [410, 193] width 35 height 7
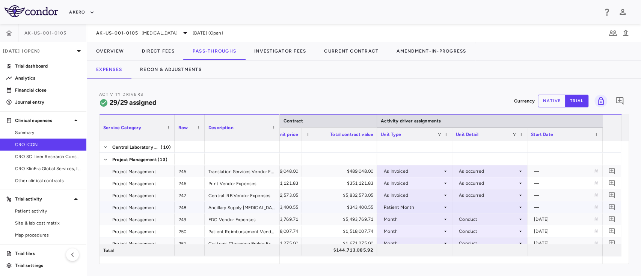
click at [478, 208] on div at bounding box center [490, 207] width 68 height 11
click at [481, 222] on div "As occurred" at bounding box center [483, 221] width 30 height 7
click at [484, 218] on div "Conduct" at bounding box center [488, 219] width 59 height 12
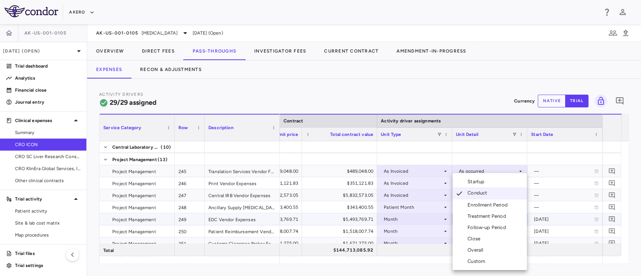
click at [484, 262] on div "Custom" at bounding box center [478, 261] width 21 height 7
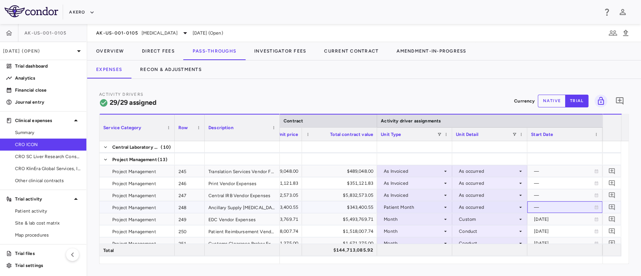
click at [558, 210] on div "—" at bounding box center [564, 207] width 60 height 12
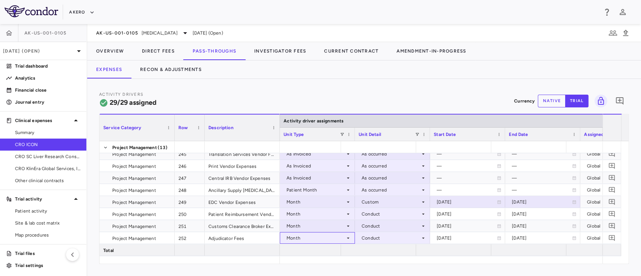
scroll to position [0, 451]
click at [309, 213] on div "Month" at bounding box center [316, 214] width 59 height 12
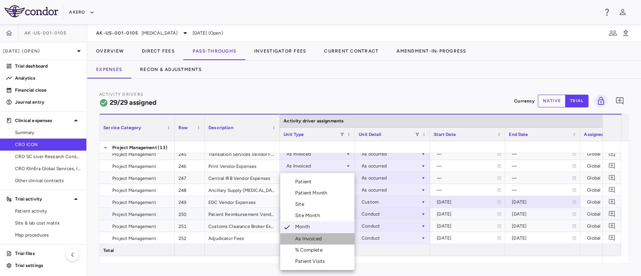
click at [313, 237] on div "As Invoiced" at bounding box center [310, 239] width 30 height 7
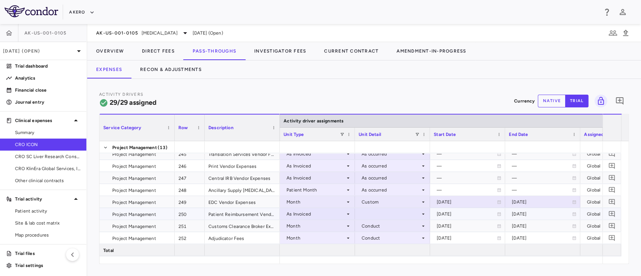
click at [391, 216] on div at bounding box center [393, 214] width 68 height 11
click at [390, 229] on div "As occurred" at bounding box center [386, 228] width 30 height 7
click at [307, 224] on div "Month" at bounding box center [316, 226] width 59 height 12
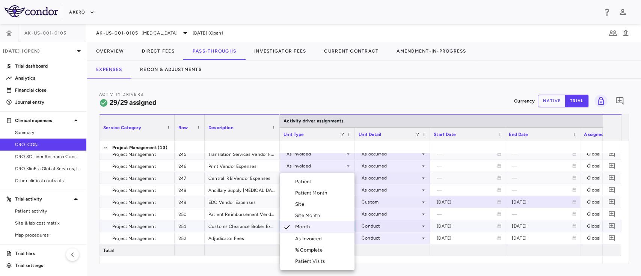
click at [310, 240] on div "As Invoiced" at bounding box center [310, 239] width 30 height 7
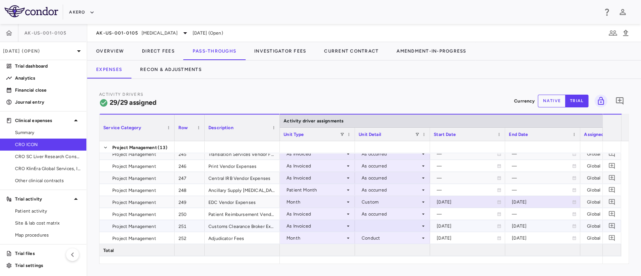
click at [379, 224] on div at bounding box center [393, 226] width 68 height 11
click at [381, 239] on div "As occurred" at bounding box center [386, 240] width 30 height 7
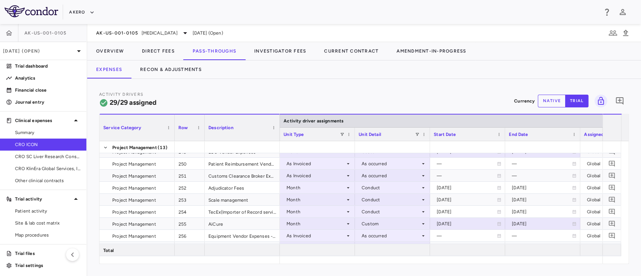
scroll to position [210, 0]
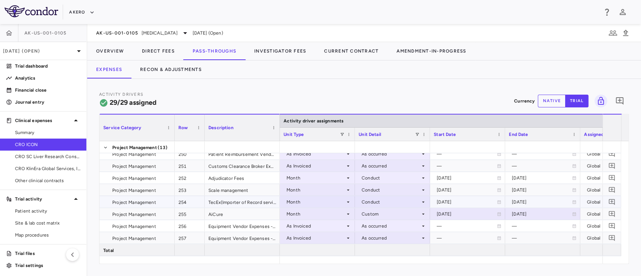
click at [304, 201] on div "Month" at bounding box center [316, 202] width 59 height 12
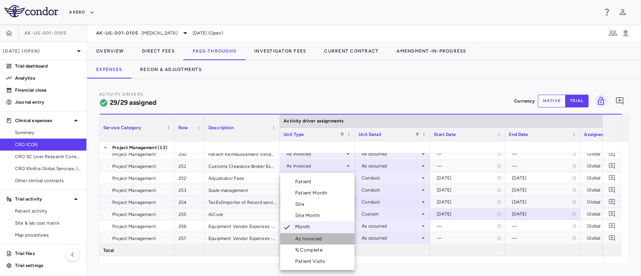
click at [309, 239] on div "As Invoiced" at bounding box center [310, 239] width 30 height 7
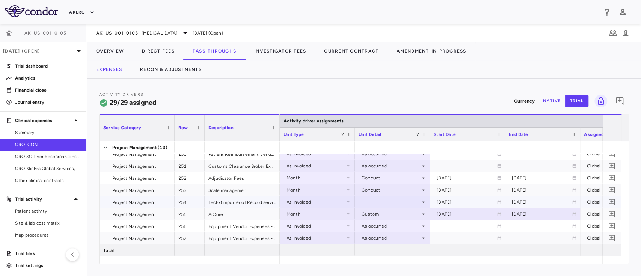
click at [379, 200] on div at bounding box center [393, 202] width 68 height 11
click at [381, 215] on div "As occurred" at bounding box center [386, 216] width 30 height 7
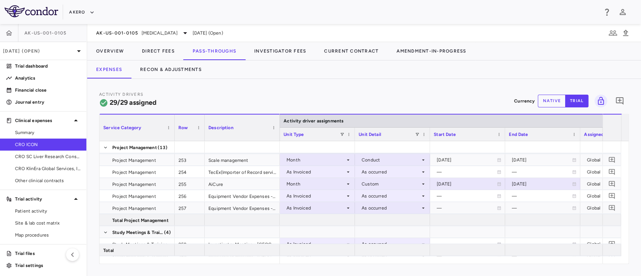
scroll to position [230, 0]
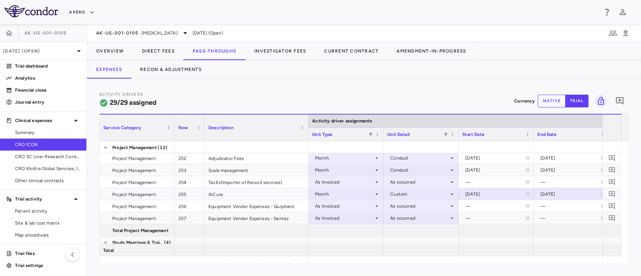
drag, startPoint x: 278, startPoint y: 120, endPoint x: 301, endPoint y: 122, distance: 22.6
click at [307, 122] on div at bounding box center [308, 128] width 3 height 26
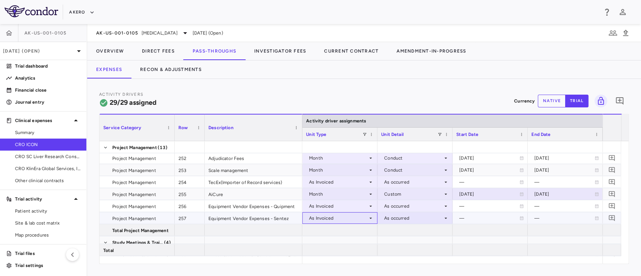
click at [332, 218] on div "As Invoiced" at bounding box center [338, 218] width 59 height 12
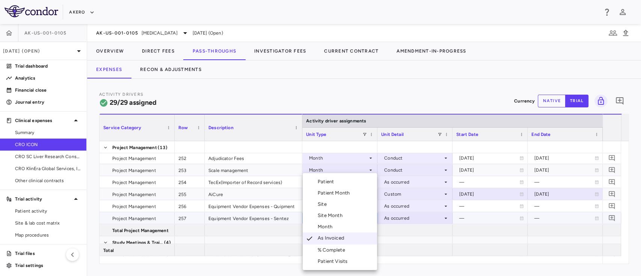
click at [331, 230] on div "Month" at bounding box center [327, 227] width 18 height 7
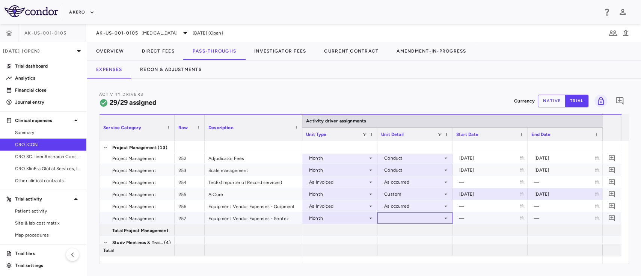
click at [402, 218] on div at bounding box center [415, 218] width 68 height 11
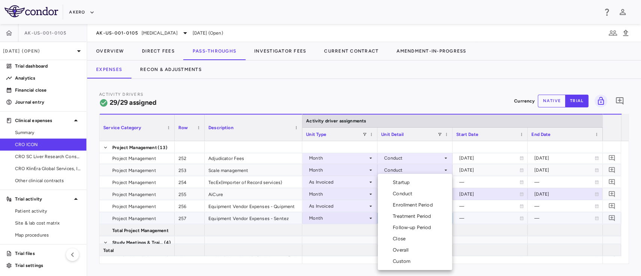
click at [404, 263] on div "Custom" at bounding box center [403, 261] width 21 height 7
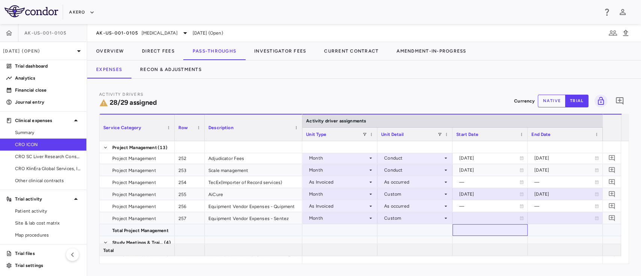
click at [478, 232] on div at bounding box center [491, 230] width 68 height 11
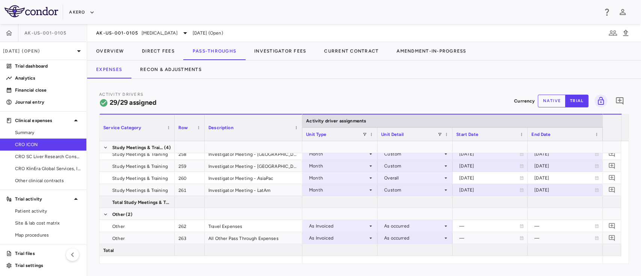
scroll to position [342, 0]
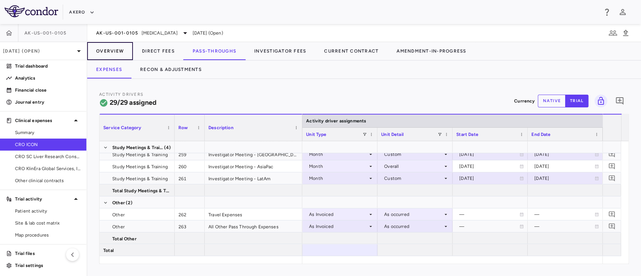
click at [112, 52] on button "Overview" at bounding box center [110, 51] width 46 height 18
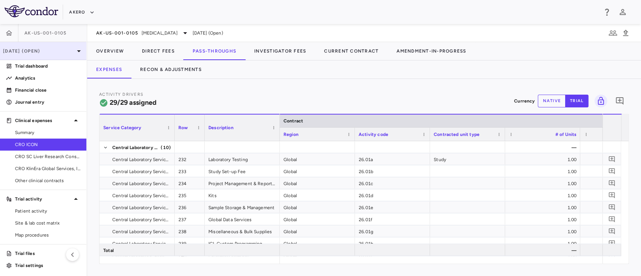
click at [50, 46] on div "[DATE] (Open)" at bounding box center [43, 51] width 86 height 18
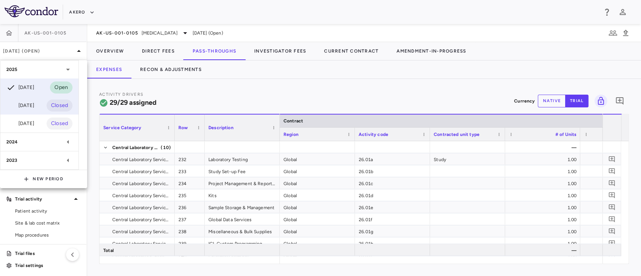
click at [36, 98] on div "[DATE] Closed" at bounding box center [39, 106] width 78 height 18
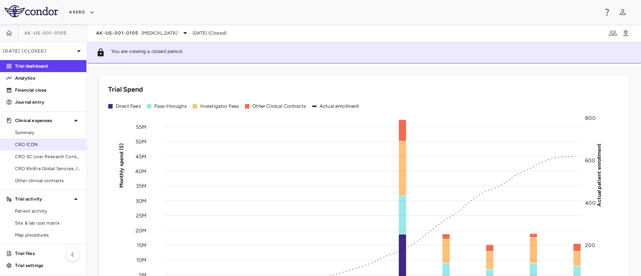
click at [47, 148] on span "CRO ICON" at bounding box center [47, 144] width 65 height 7
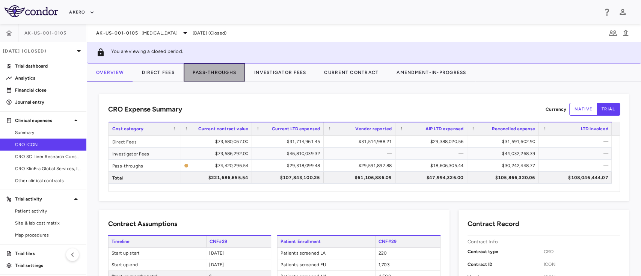
click at [218, 73] on button "Pass-Throughs" at bounding box center [215, 73] width 62 height 18
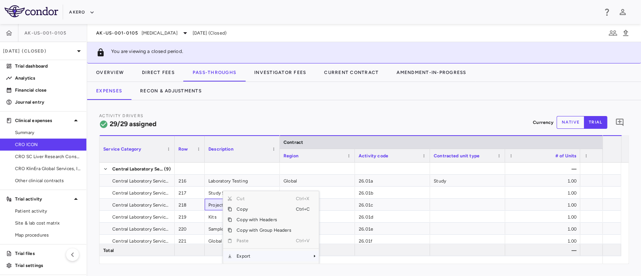
click at [248, 260] on span "Export" at bounding box center [264, 256] width 64 height 11
click at [342, 253] on span "Excel Export" at bounding box center [344, 256] width 35 height 11
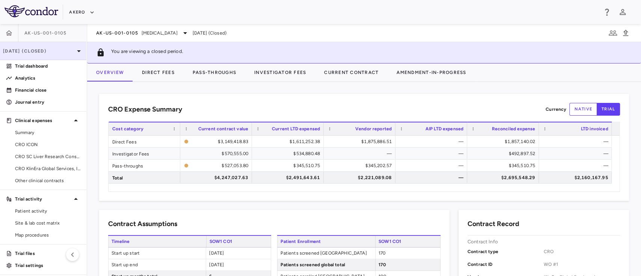
click at [40, 53] on p "[DATE] (Closed)" at bounding box center [38, 51] width 71 height 7
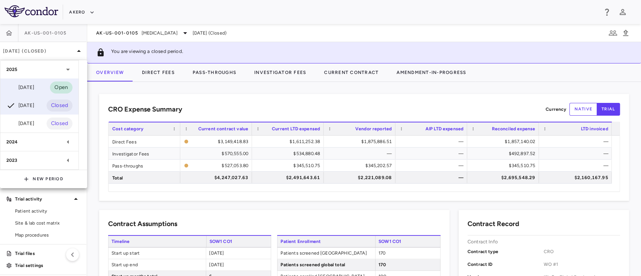
click at [29, 82] on div "[DATE] Open" at bounding box center [39, 88] width 78 height 18
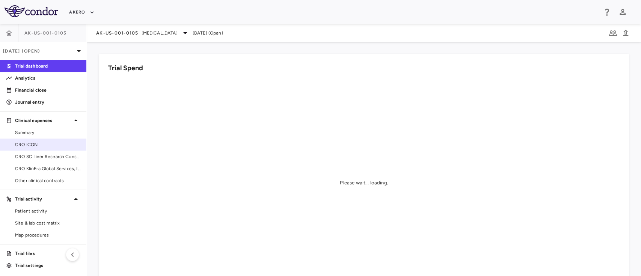
click at [39, 146] on span "CRO ICON" at bounding box center [47, 144] width 65 height 7
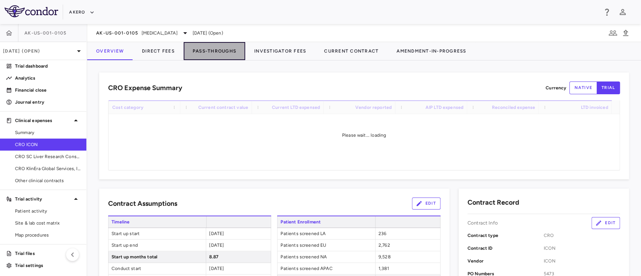
click at [213, 56] on button "Pass-Throughs" at bounding box center [215, 51] width 62 height 18
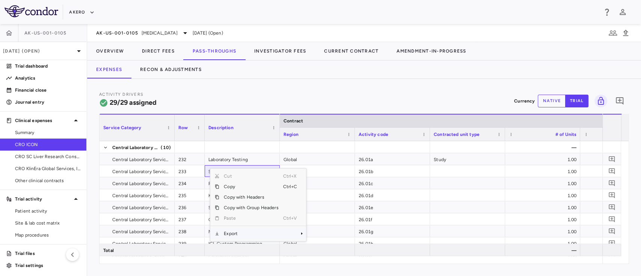
click at [253, 233] on span "Export" at bounding box center [251, 233] width 64 height 11
click at [324, 245] on span "Excel Export" at bounding box center [331, 247] width 35 height 11
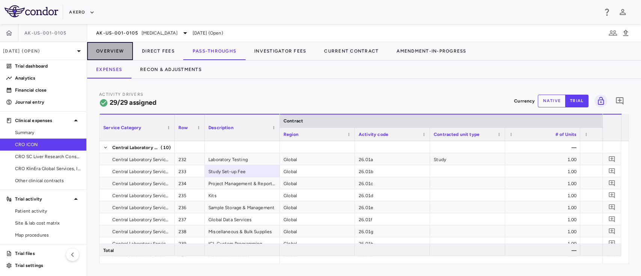
click at [121, 49] on button "Overview" at bounding box center [110, 51] width 46 height 18
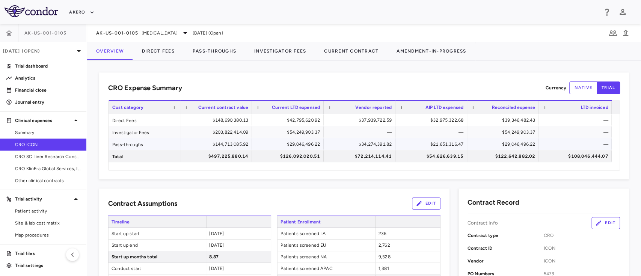
click at [304, 144] on div "$29,046,496.22" at bounding box center [289, 144] width 61 height 12
click at [118, 56] on button "Overview" at bounding box center [110, 51] width 46 height 18
click at [164, 53] on button "Direct Fees" at bounding box center [158, 51] width 51 height 18
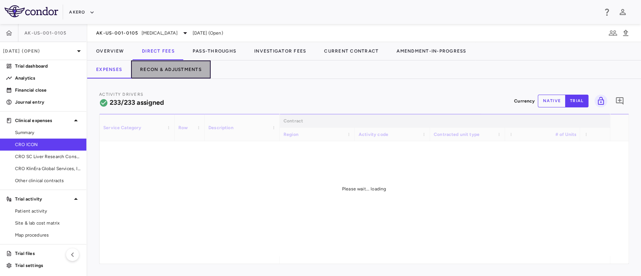
click at [166, 69] on button "Recon & Adjustments" at bounding box center [171, 70] width 80 height 18
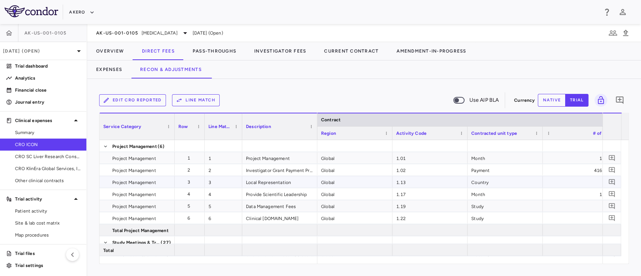
drag, startPoint x: 241, startPoint y: 186, endPoint x: 244, endPoint y: 176, distance: 11.2
click at [286, 248] on div "Cut Ctrl+X Copy Ctrl+C Copy with Headers Copy with Group Headers Paste Ctrl+V E…" at bounding box center [293, 213] width 96 height 73
click at [292, 239] on span "Export" at bounding box center [286, 241] width 64 height 11
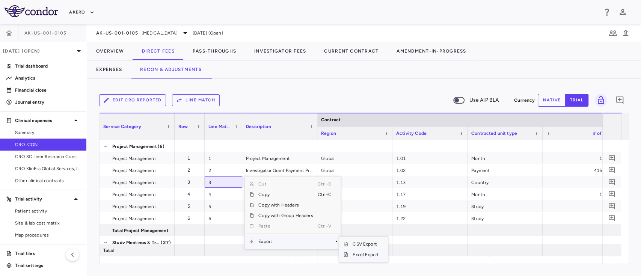
click at [358, 257] on span "Excel Export" at bounding box center [365, 255] width 35 height 11
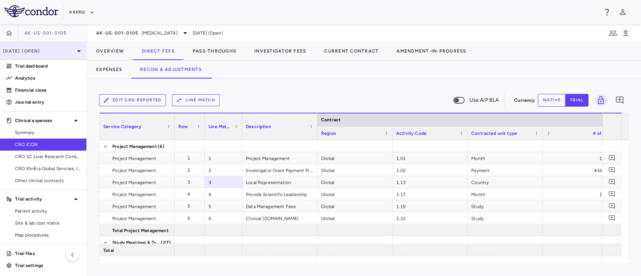
click at [42, 51] on p "[DATE] (Open)" at bounding box center [38, 51] width 71 height 7
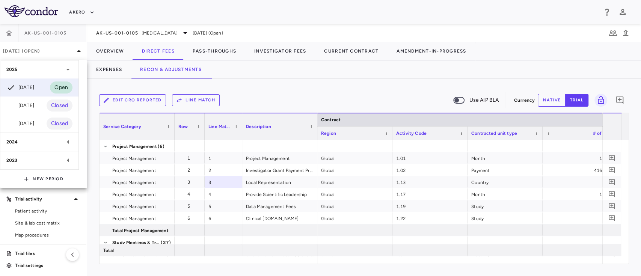
click at [288, 81] on div at bounding box center [320, 138] width 641 height 276
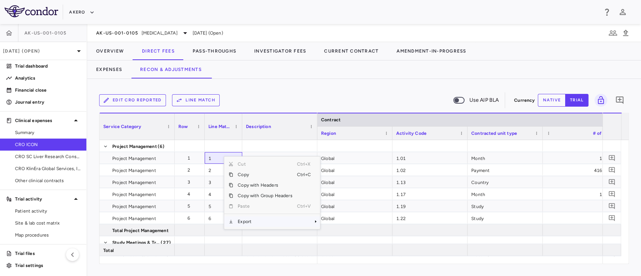
click at [242, 220] on span "Export" at bounding box center [265, 221] width 64 height 11
click at [344, 231] on span "Excel Export" at bounding box center [345, 235] width 35 height 11
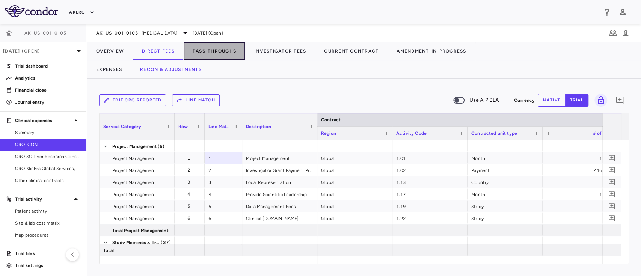
click at [205, 51] on button "Pass-Throughs" at bounding box center [215, 51] width 62 height 18
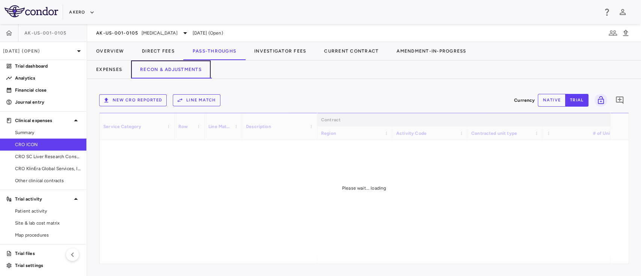
click at [185, 71] on button "Recon & Adjustments" at bounding box center [171, 70] width 80 height 18
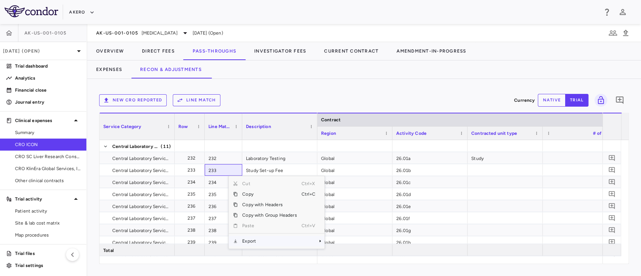
click at [259, 246] on span "Export" at bounding box center [270, 241] width 64 height 11
click at [345, 251] on span "Excel Export" at bounding box center [349, 254] width 35 height 11
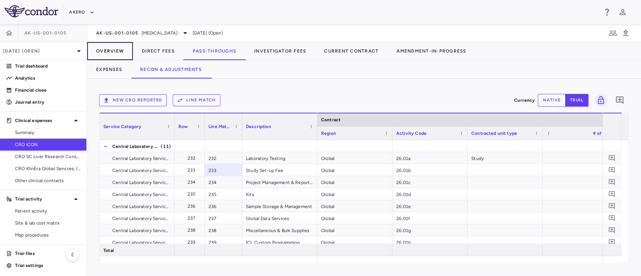
click at [113, 54] on button "Overview" at bounding box center [110, 51] width 46 height 18
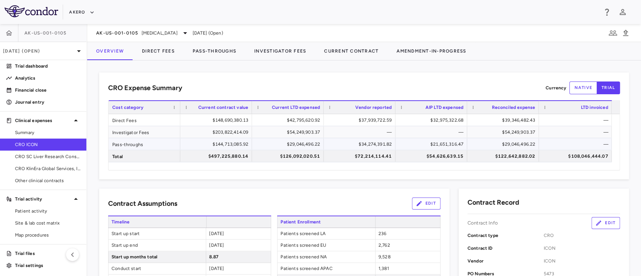
click at [377, 145] on div "$34,274,391.82" at bounding box center [361, 144] width 61 height 12
click at [213, 57] on button "Pass-Throughs" at bounding box center [215, 51] width 62 height 18
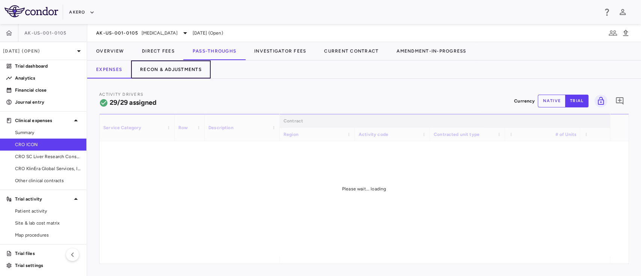
click at [181, 69] on button "Recon & Adjustments" at bounding box center [171, 70] width 80 height 18
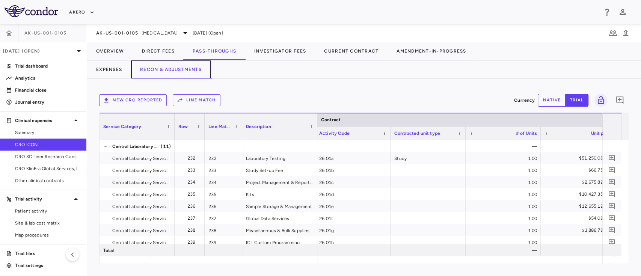
scroll to position [0, 130]
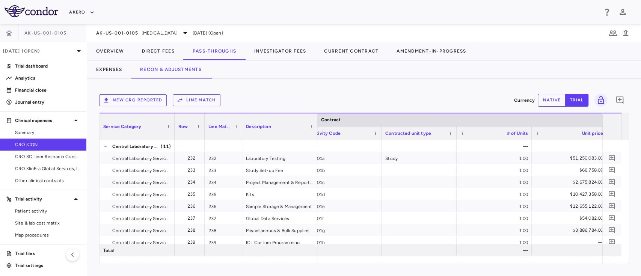
drag, startPoint x: 344, startPoint y: 264, endPoint x: 315, endPoint y: 260, distance: 29.2
click at [315, 260] on div "Service Category Drag here to set column labels Service Category Row 0" at bounding box center [364, 188] width 530 height 151
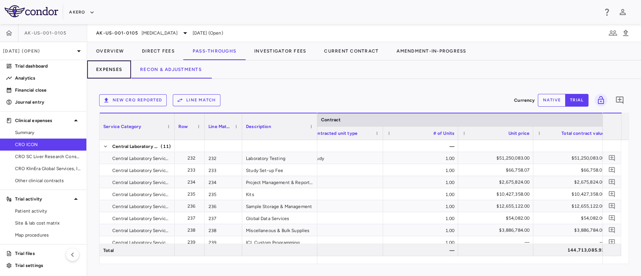
click at [110, 68] on button "Expenses" at bounding box center [109, 70] width 44 height 18
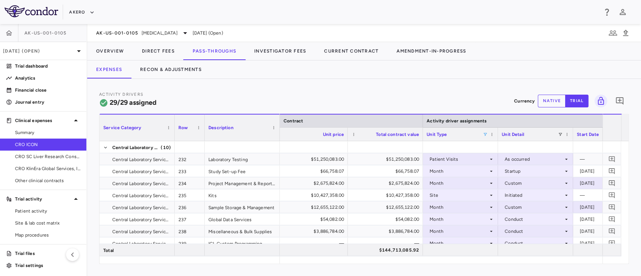
click at [486, 134] on span at bounding box center [485, 134] width 5 height 5
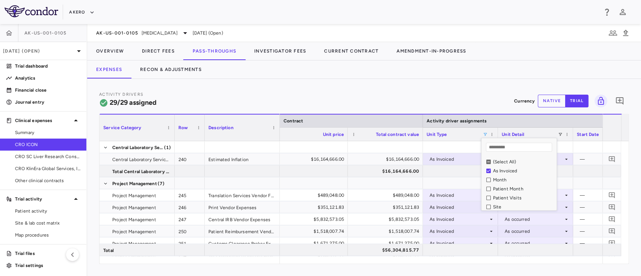
click at [610, 126] on div at bounding box center [612, 127] width 11 height 23
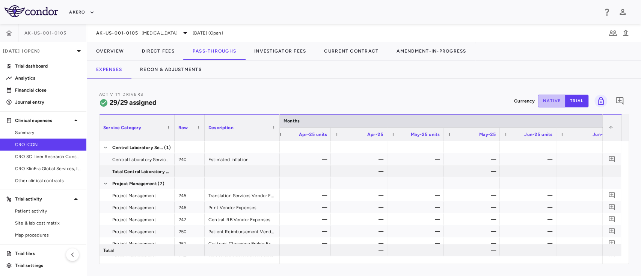
click at [553, 104] on button "native" at bounding box center [552, 101] width 28 height 13
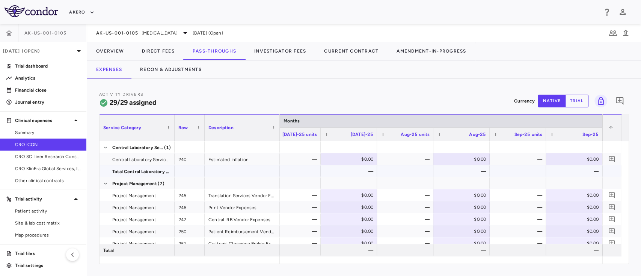
type button "native"
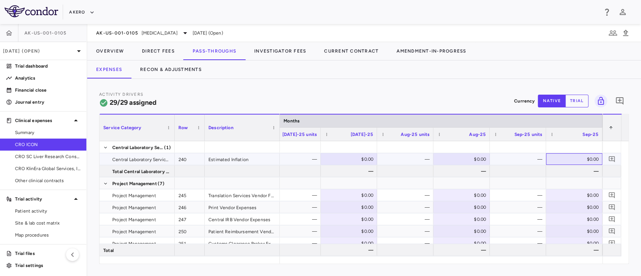
click at [572, 159] on div "$0.00" at bounding box center [576, 159] width 46 height 12
type input "*******"
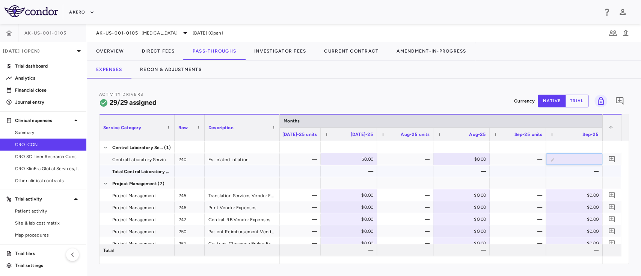
click at [553, 179] on div at bounding box center [574, 183] width 49 height 11
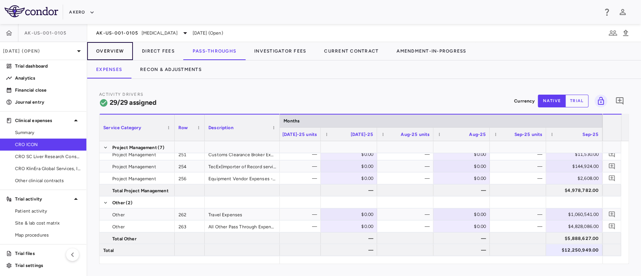
click at [120, 49] on button "Overview" at bounding box center [110, 51] width 46 height 18
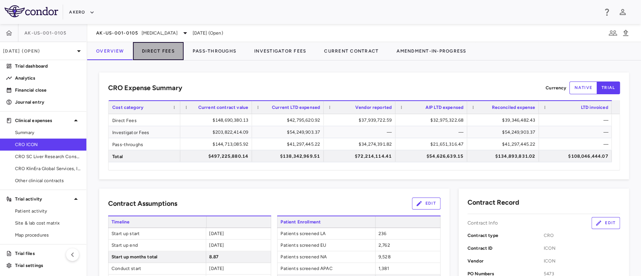
click at [148, 48] on button "Direct Fees" at bounding box center [158, 51] width 51 height 18
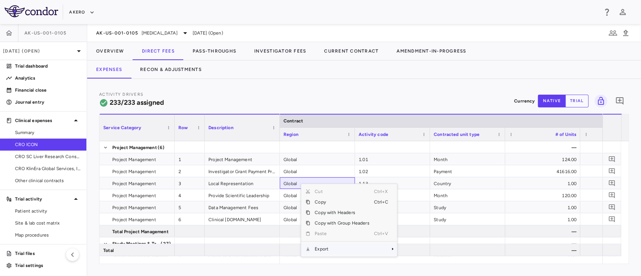
click at [333, 246] on span "Export" at bounding box center [342, 249] width 64 height 11
click at [366, 254] on span "Export" at bounding box center [342, 249] width 64 height 11
click at [424, 259] on span "Excel Export" at bounding box center [422, 256] width 35 height 11
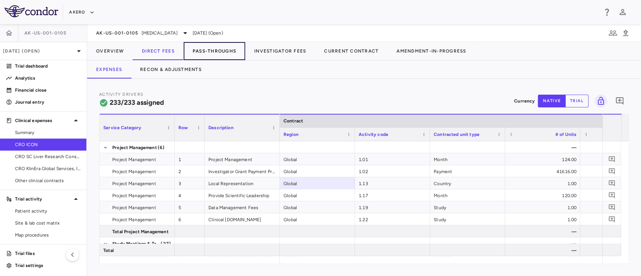
click at [204, 49] on button "Pass-Throughs" at bounding box center [215, 51] width 62 height 18
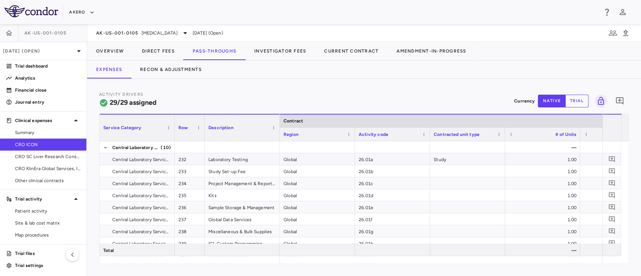
drag, startPoint x: 196, startPoint y: 164, endPoint x: 198, endPoint y: 160, distance: 5.0
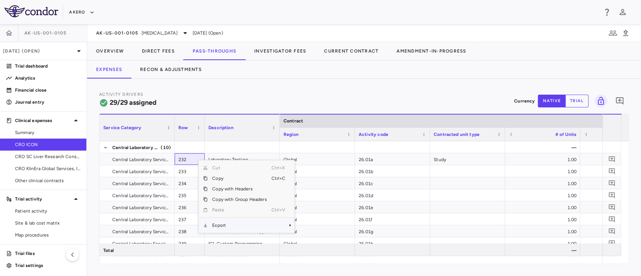
click at [231, 229] on span "Export" at bounding box center [240, 225] width 64 height 11
click at [316, 237] on span "Excel Export" at bounding box center [319, 238] width 35 height 11
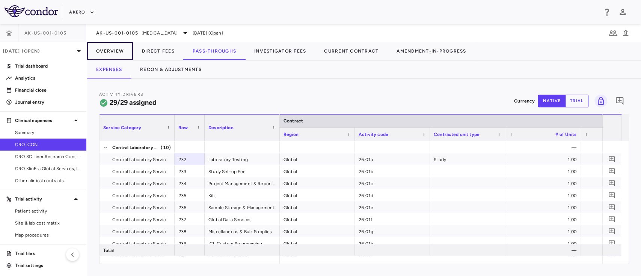
click at [112, 52] on button "Overview" at bounding box center [110, 51] width 46 height 18
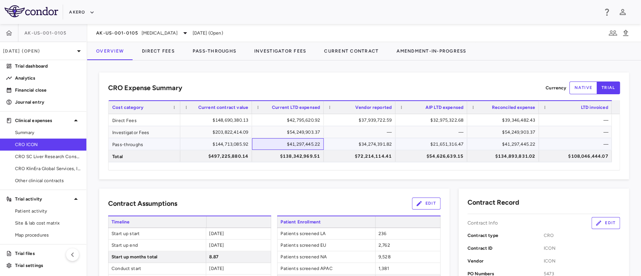
click at [301, 144] on div "$41,297,445.22" at bounding box center [289, 144] width 61 height 12
click at [210, 53] on button "Pass-Throughs" at bounding box center [215, 51] width 62 height 18
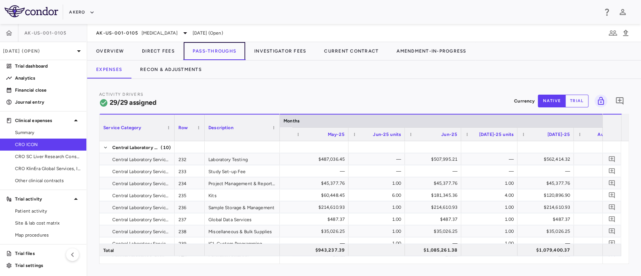
scroll to position [0, 4281]
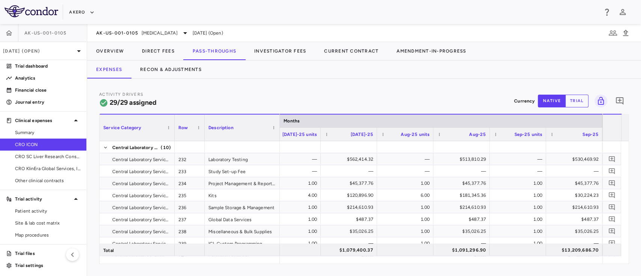
click at [190, 81] on div "Activity Drivers 29/29 assigned Currency native trial 0 Service Category Drag h…" at bounding box center [364, 177] width 554 height 197
click at [176, 70] on button "Recon & Adjustments" at bounding box center [171, 70] width 80 height 18
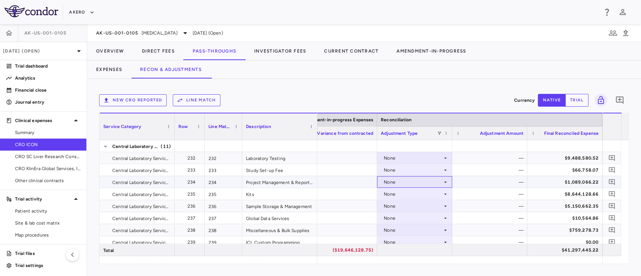
click at [416, 185] on div "None" at bounding box center [413, 182] width 59 height 12
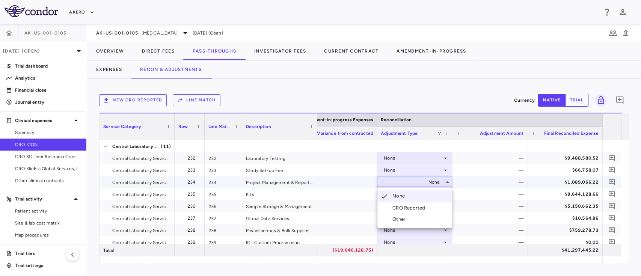
click at [413, 206] on div "CRO Reported" at bounding box center [411, 208] width 36 height 7
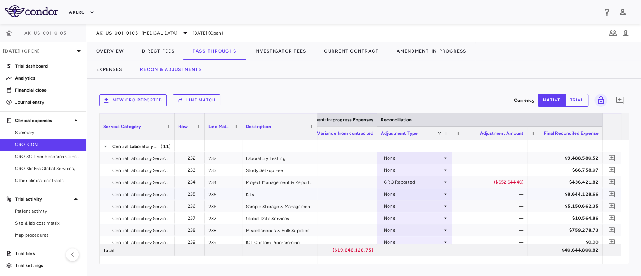
click at [401, 194] on div "None" at bounding box center [413, 194] width 59 height 12
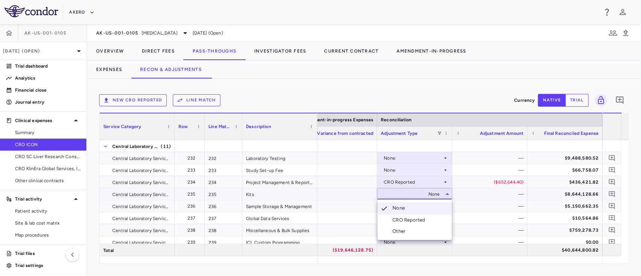
click at [402, 219] on div "CRO Reported" at bounding box center [411, 220] width 36 height 7
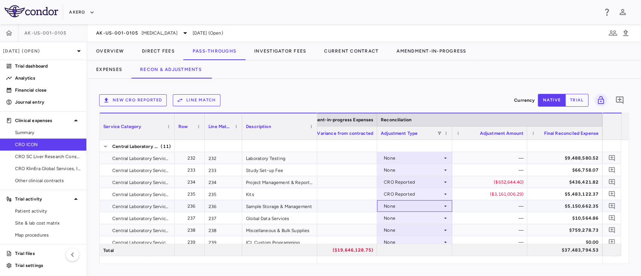
click at [415, 203] on div "None" at bounding box center [413, 206] width 59 height 12
click at [406, 231] on div "CRO Reported" at bounding box center [411, 232] width 36 height 7
click at [402, 229] on div "None" at bounding box center [413, 230] width 59 height 12
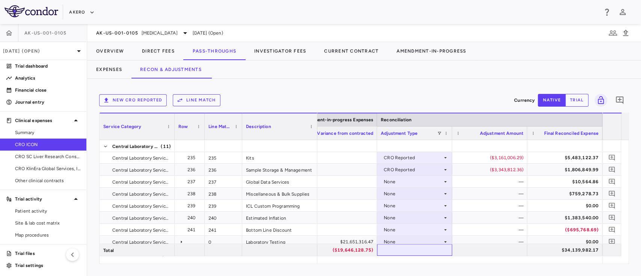
scroll to position [31, 0]
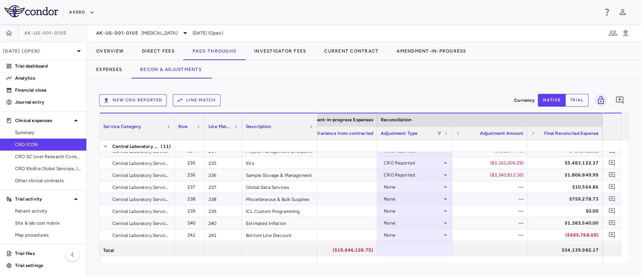
click at [400, 196] on div "None" at bounding box center [413, 199] width 59 height 12
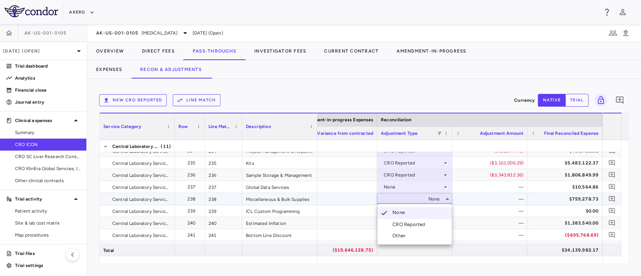
click at [404, 224] on div "CRO Reported" at bounding box center [411, 224] width 36 height 7
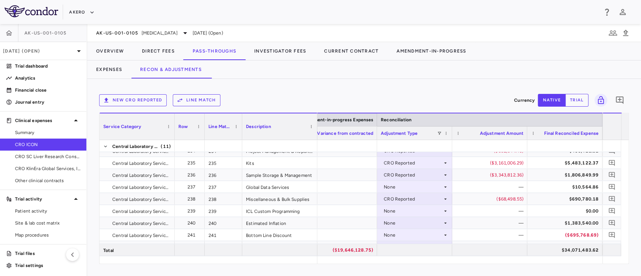
click at [628, 254] on div at bounding box center [626, 198] width 8 height 116
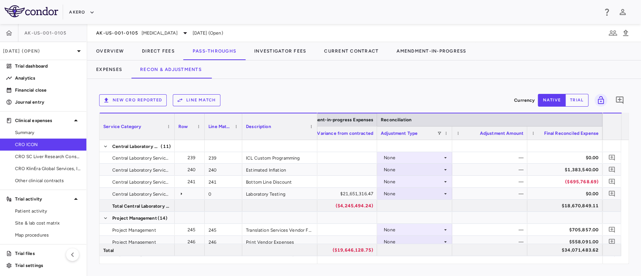
scroll to position [91, 0]
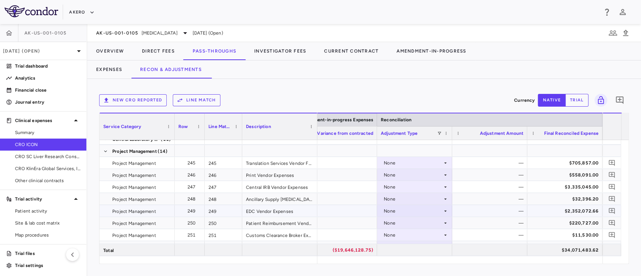
click at [418, 212] on div "None" at bounding box center [413, 211] width 59 height 12
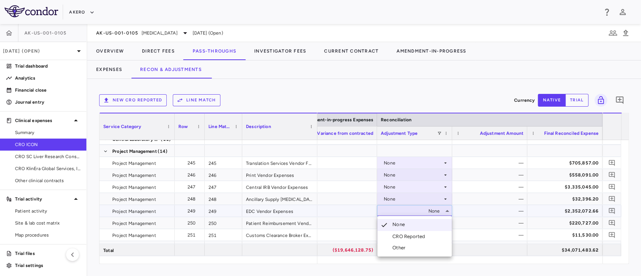
click at [412, 237] on div "CRO Reported" at bounding box center [411, 236] width 36 height 7
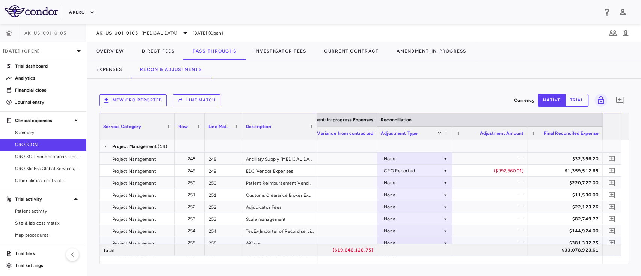
click at [416, 240] on div "None" at bounding box center [413, 243] width 59 height 12
click at [412, 248] on div "CRO Reported" at bounding box center [411, 250] width 36 height 7
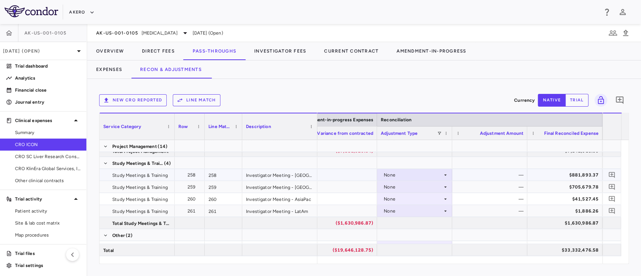
click at [391, 176] on div "None" at bounding box center [413, 175] width 59 height 12
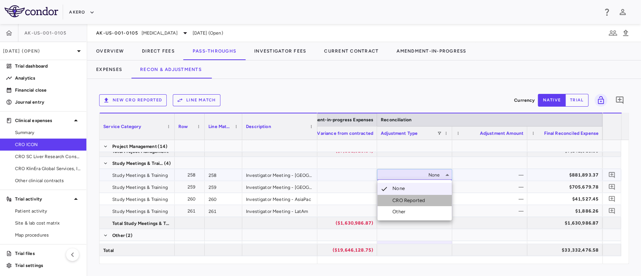
click at [398, 197] on li "CRO Reported" at bounding box center [415, 200] width 74 height 11
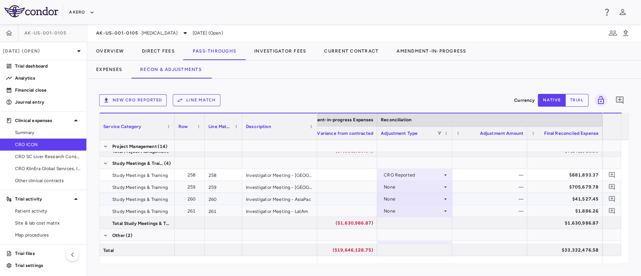
click at [401, 190] on div "None" at bounding box center [413, 187] width 59 height 12
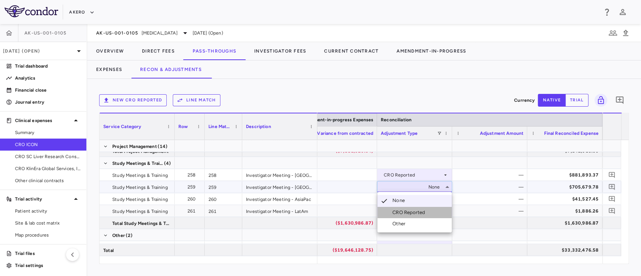
click at [403, 213] on div "CRO Reported" at bounding box center [411, 212] width 36 height 7
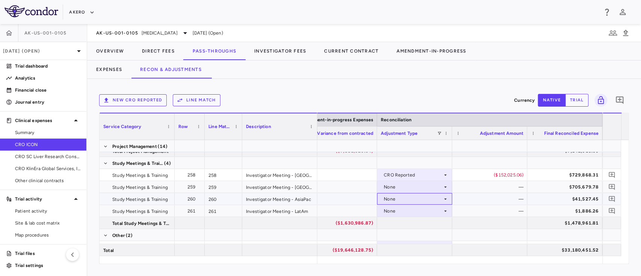
click at [405, 199] on div "None" at bounding box center [413, 199] width 59 height 12
click at [405, 224] on div "CRO Reported" at bounding box center [411, 224] width 36 height 7
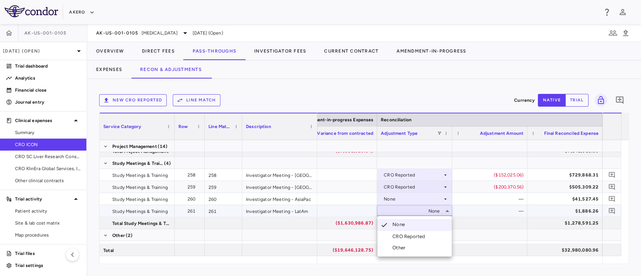
click at [406, 236] on div "CRO Reported" at bounding box center [411, 236] width 36 height 7
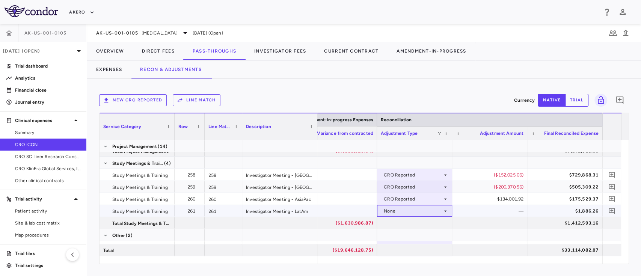
click at [405, 213] on div "None" at bounding box center [413, 211] width 59 height 12
click at [409, 235] on div "CRO Reported" at bounding box center [411, 236] width 36 height 7
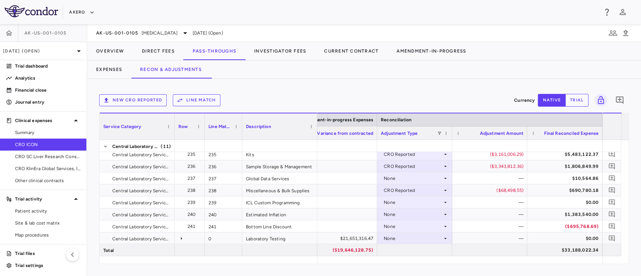
scroll to position [60, 0]
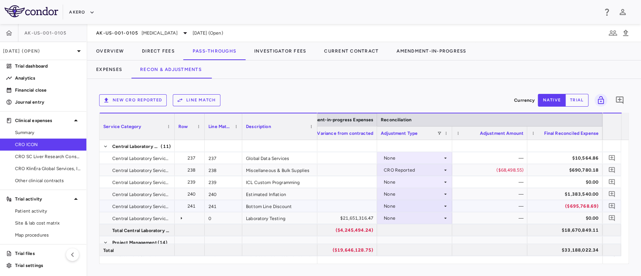
click at [413, 206] on div "None" at bounding box center [413, 206] width 59 height 12
click at [405, 231] on div "Other" at bounding box center [401, 232] width 16 height 7
click at [499, 206] on div "$0.00" at bounding box center [491, 206] width 65 height 12
click at [499, 206] on input "*" at bounding box center [495, 207] width 63 height 12
type input "******"
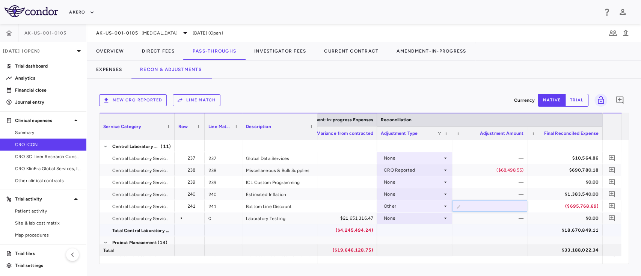
click at [476, 235] on div at bounding box center [489, 230] width 75 height 12
click at [418, 204] on div "Other" at bounding box center [413, 206] width 59 height 12
click at [409, 208] on div "Other" at bounding box center [413, 206] width 59 height 12
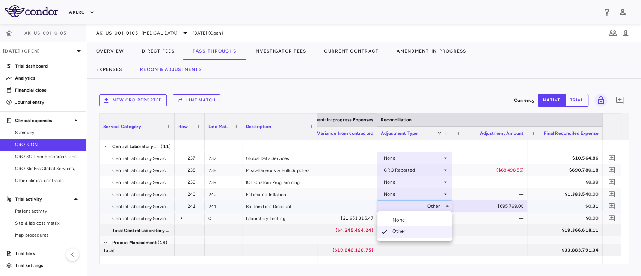
click at [513, 225] on div at bounding box center [320, 138] width 641 height 276
click at [523, 207] on div "$695,769.00" at bounding box center [491, 206] width 65 height 12
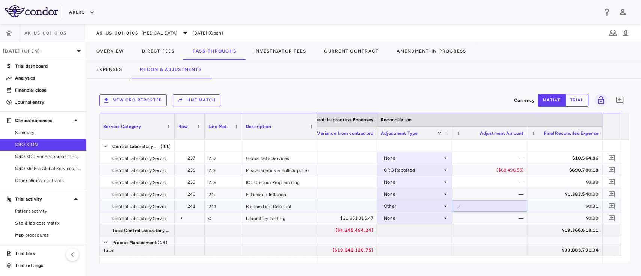
click at [523, 207] on input "******" at bounding box center [495, 207] width 63 height 12
click at [510, 205] on input "******" at bounding box center [495, 207] width 63 height 12
type input "*********"
click at [496, 225] on div at bounding box center [489, 230] width 75 height 12
click at [523, 204] on div "$695,769.31" at bounding box center [491, 206] width 65 height 12
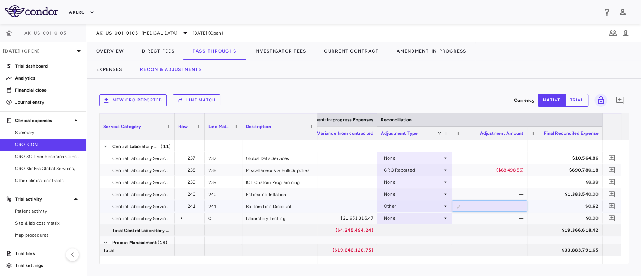
click at [510, 208] on input "*********" at bounding box center [495, 207] width 63 height 12
type input "******"
click at [520, 204] on div "$695,768.00" at bounding box center [491, 206] width 65 height 12
type input "*********"
click at [464, 234] on div at bounding box center [489, 230] width 75 height 12
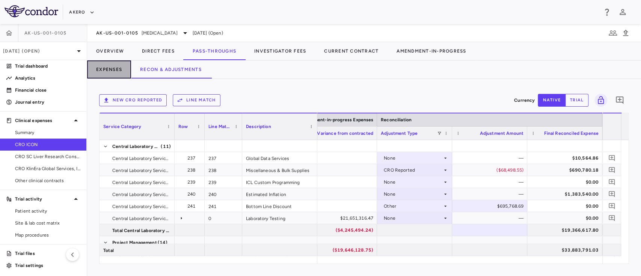
click at [111, 68] on button "Expenses" at bounding box center [109, 70] width 44 height 18
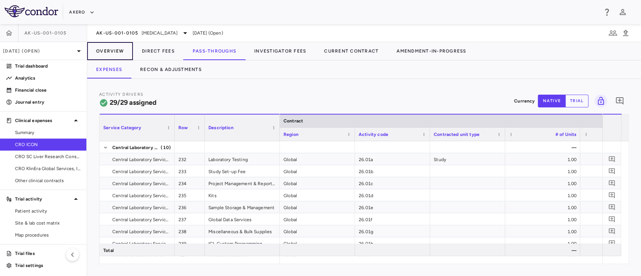
click at [113, 44] on button "Overview" at bounding box center [110, 51] width 46 height 18
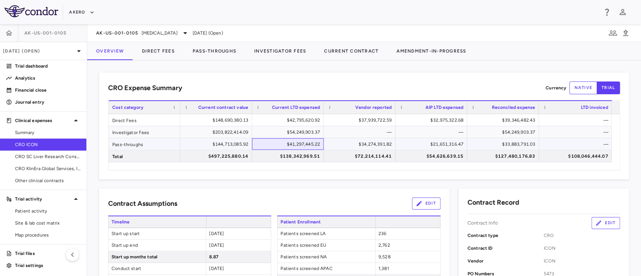
click at [309, 139] on div "$41,297,445.22" at bounding box center [289, 144] width 61 height 12
click at [289, 241] on span "Patients screened EU" at bounding box center [326, 245] width 97 height 11
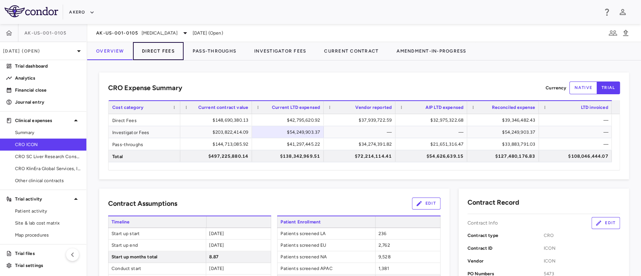
click at [153, 53] on button "Direct Fees" at bounding box center [158, 51] width 51 height 18
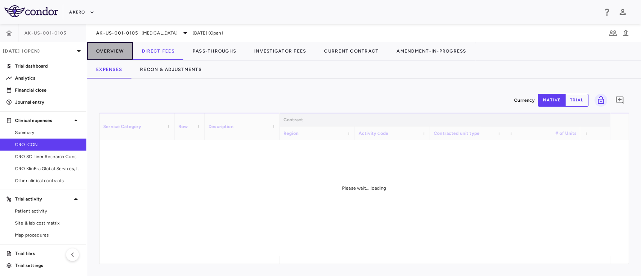
click at [109, 50] on button "Overview" at bounding box center [110, 51] width 46 height 18
